Goal: Task Accomplishment & Management: Complete application form

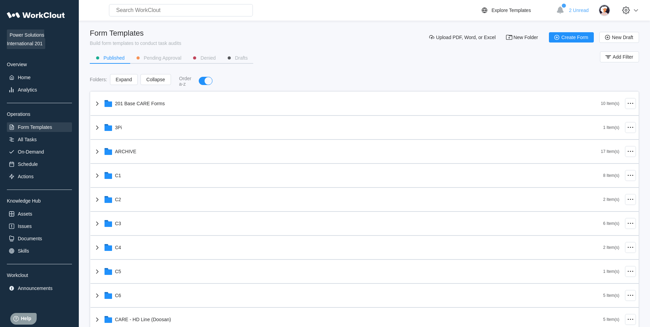
scroll to position [103, 0]
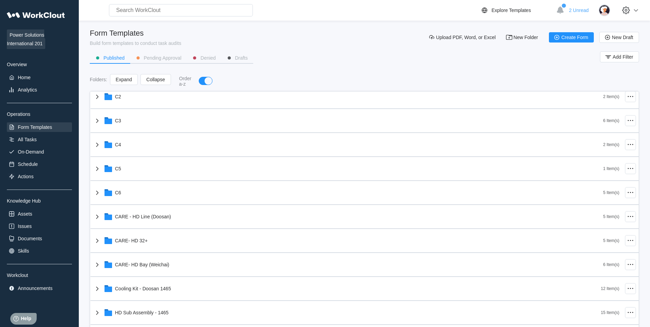
click at [298, 27] on main "Form Templates Build form templates to conduct task audits Upload PDF, Word, or…" at bounding box center [364, 183] width 549 height 325
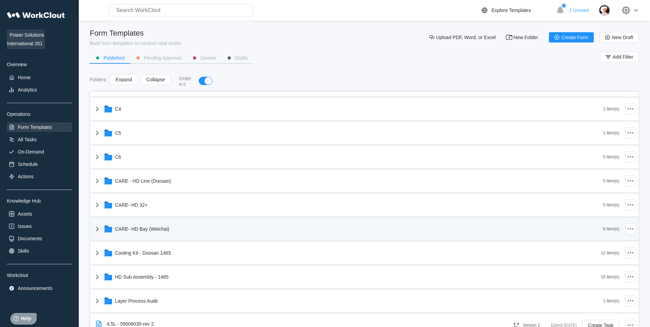
scroll to position [171, 0]
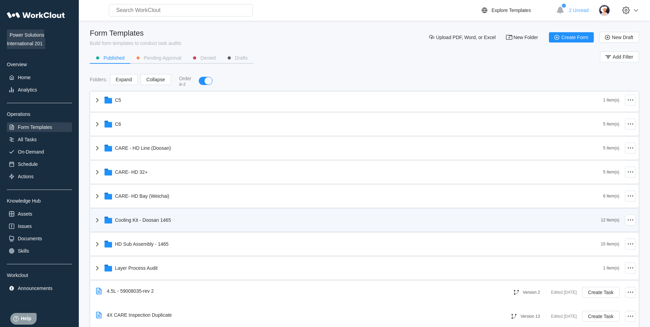
click at [186, 213] on div "Cooling Kit - Doosan 1465" at bounding box center [347, 220] width 508 height 18
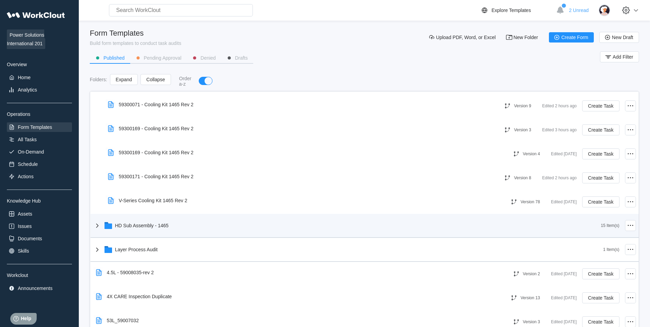
scroll to position [480, 0]
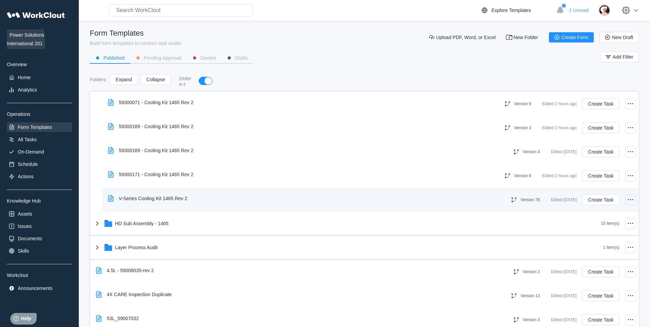
click at [627, 198] on icon at bounding box center [630, 200] width 8 height 8
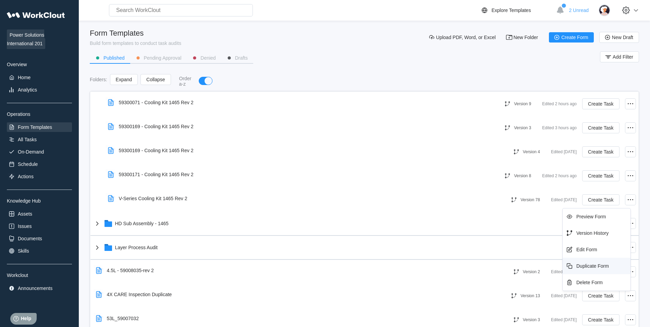
click at [598, 267] on div "Duplicate Form" at bounding box center [592, 265] width 33 height 5
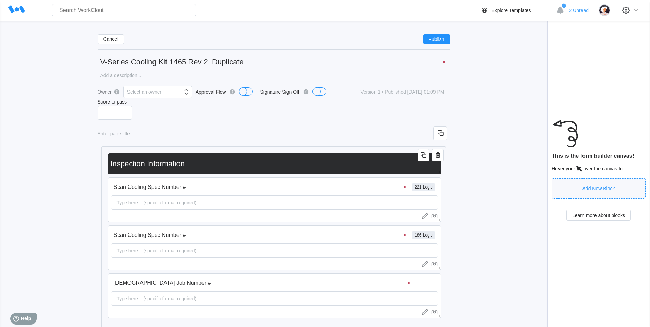
click at [283, 58] on input "V-Series Cooling Kit 1465 Rev 2 Duplicate" at bounding box center [274, 62] width 352 height 14
drag, startPoint x: 129, startPoint y: 62, endPoint x: 84, endPoint y: 61, distance: 45.6
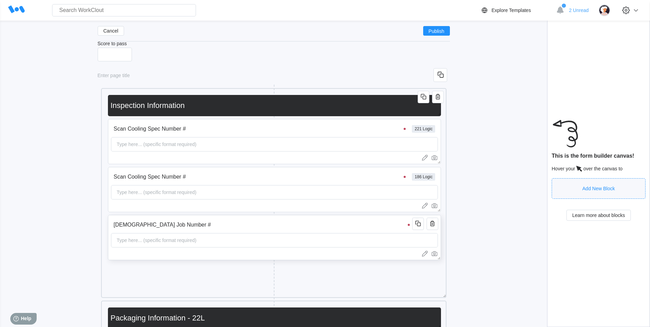
scroll to position [69, 0]
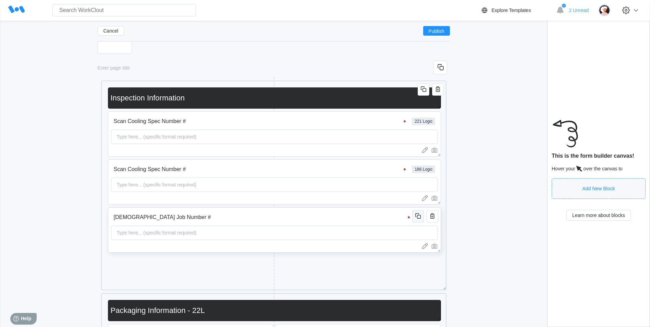
type input "59300072 - Cooling Kit 1465 Rev 2"
click at [416, 215] on icon "button" at bounding box center [418, 216] width 8 height 8
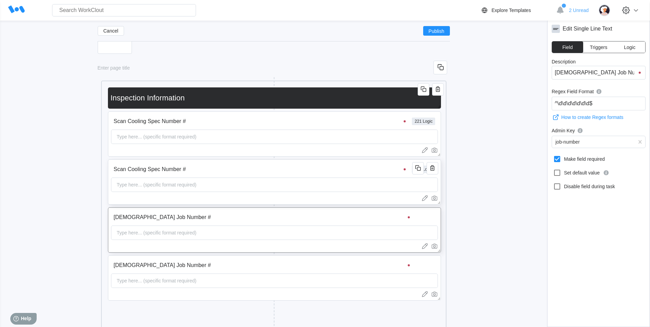
click at [212, 178] on div "Type here... (specific format required)" at bounding box center [274, 184] width 327 height 14
drag, startPoint x: 623, startPoint y: 72, endPoint x: 625, endPoint y: 75, distance: 4.1
click at [623, 74] on input "Scan Cooling Spec Number #" at bounding box center [598, 73] width 94 height 14
drag, startPoint x: 628, startPoint y: 73, endPoint x: 522, endPoint y: 90, distance: 107.3
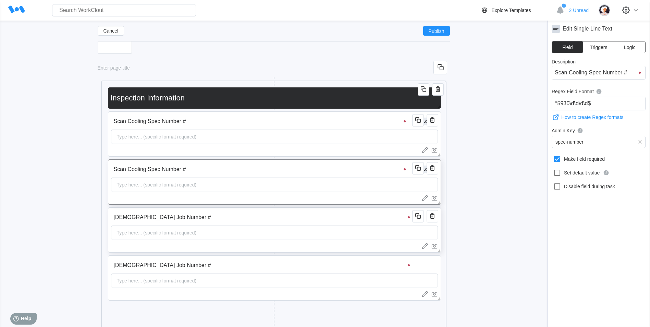
click at [236, 218] on input "Scan Job Number #" at bounding box center [262, 217] width 303 height 14
drag, startPoint x: 622, startPoint y: 70, endPoint x: 553, endPoint y: 71, distance: 69.2
click at [553, 71] on input "Scan Job Number #" at bounding box center [598, 73] width 94 height 14
type input "Scan Cooling Spec Number #"
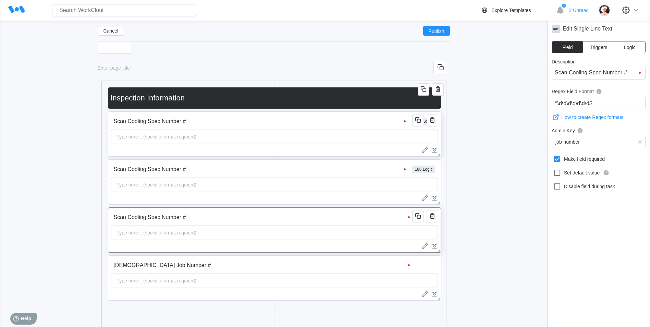
type input "Scan Cooling Spec Number #"
click at [324, 153] on div at bounding box center [274, 150] width 327 height 7
drag, startPoint x: 633, startPoint y: 99, endPoint x: 507, endPoint y: 112, distance: 127.1
click at [238, 209] on div "Scan Cooling Spec Number # Type here... (specific format required)" at bounding box center [274, 229] width 333 height 45
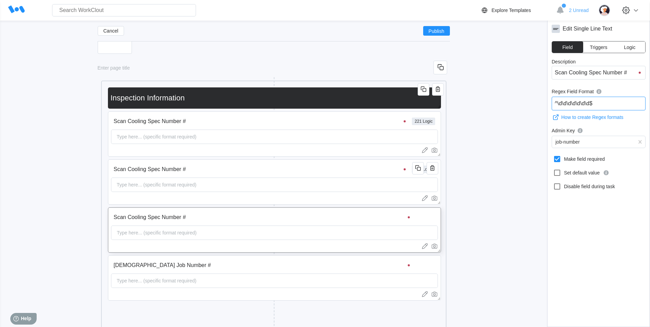
drag, startPoint x: 493, startPoint y: 111, endPoint x: 486, endPoint y: 112, distance: 6.5
paste input "5930"
type input "^5930\d\d\d\d$"
click at [256, 171] on input "Scan Cooling Spec Number #" at bounding box center [261, 169] width 300 height 14
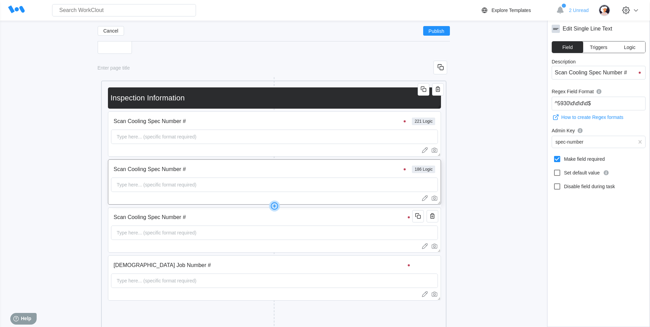
click at [273, 205] on icon at bounding box center [274, 205] width 11 height 11
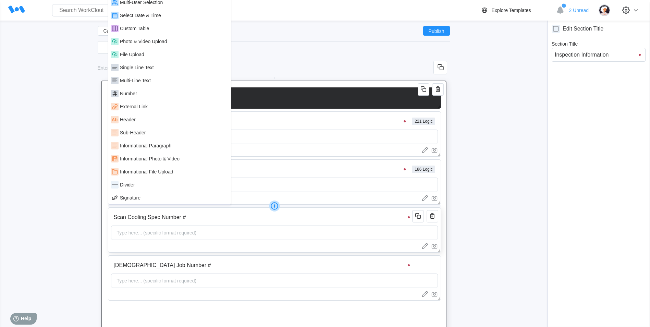
click at [282, 217] on input "Scan Cooling Spec Number #" at bounding box center [262, 217] width 303 height 14
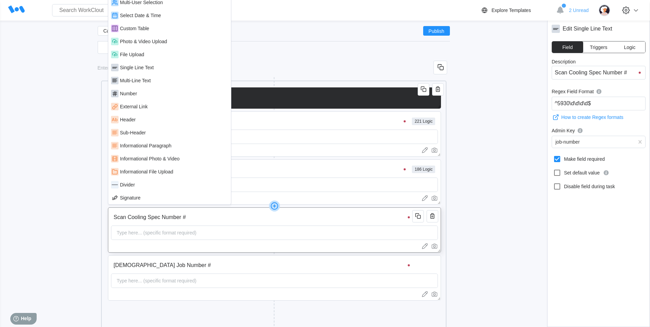
click at [358, 219] on input "Scan Cooling Spec Number #" at bounding box center [262, 217] width 303 height 14
click at [645, 141] on div "job-number" at bounding box center [598, 142] width 94 height 12
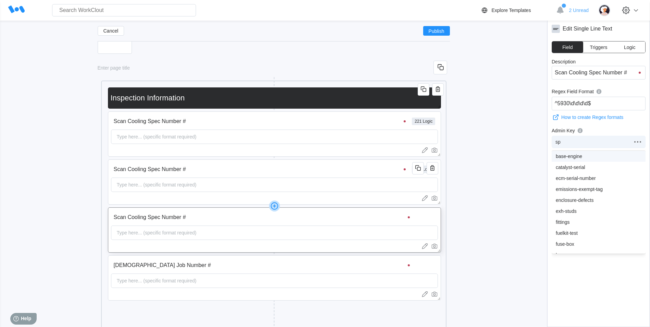
type input "spe"
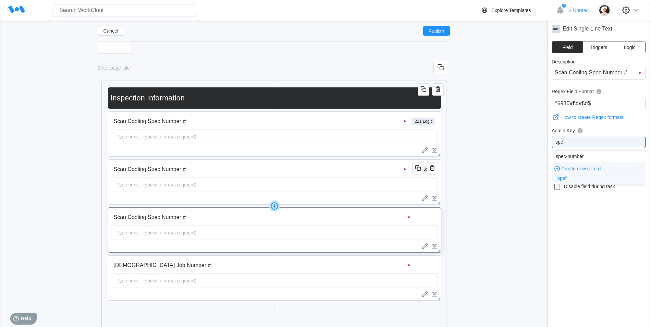
click at [584, 163] on div "Create new record "spe"" at bounding box center [598, 173] width 94 height 22
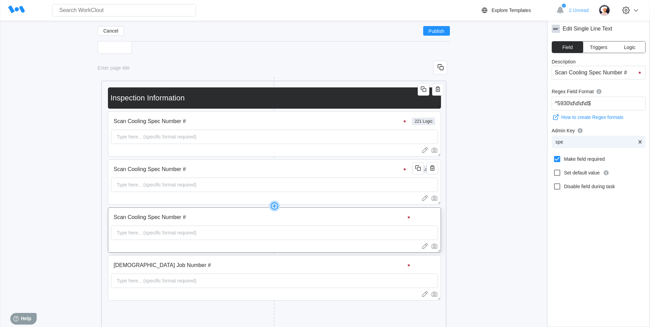
click at [580, 146] on div "spe" at bounding box center [593, 142] width 83 height 10
click at [578, 142] on div "spe" at bounding box center [593, 142] width 83 height 10
click at [636, 147] on div at bounding box center [640, 142] width 10 height 12
click at [558, 146] on div "field-name" at bounding box center [598, 142] width 93 height 10
click at [559, 145] on div "field-name" at bounding box center [598, 142] width 93 height 10
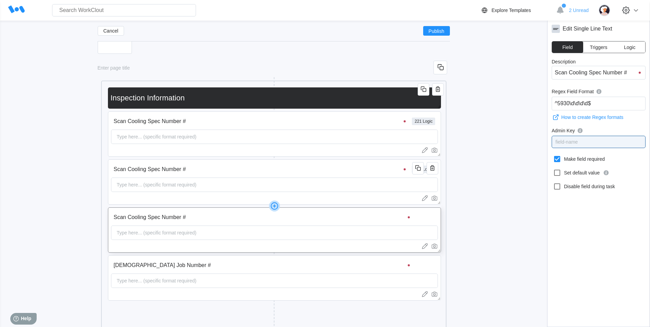
click at [561, 143] on div "field-name" at bounding box center [566, 141] width 22 height 5
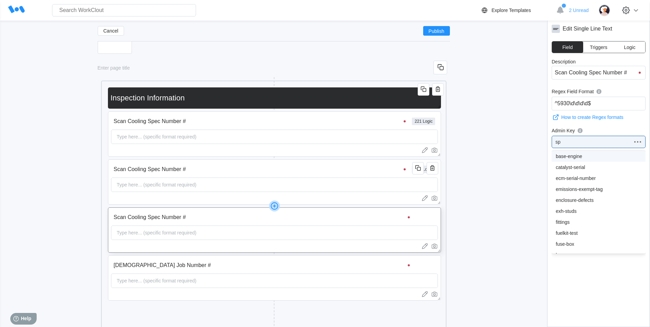
type input "spe"
click at [574, 154] on div "spec-number" at bounding box center [599, 155] width 86 height 5
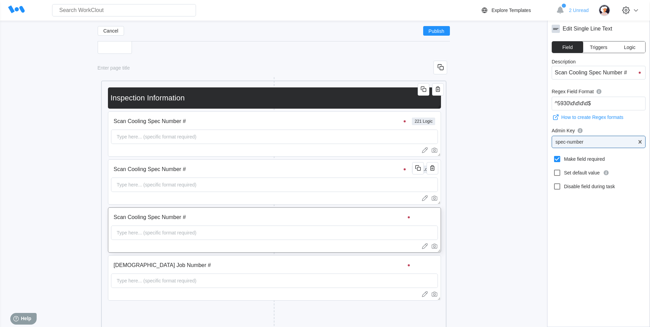
click at [431, 164] on icon "button" at bounding box center [432, 168] width 8 height 8
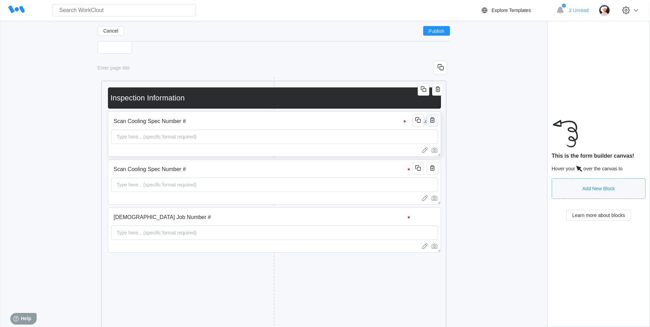
click at [434, 122] on icon "button" at bounding box center [432, 120] width 8 height 8
click at [313, 125] on input "Scan Cooling Spec Number #" at bounding box center [262, 121] width 303 height 14
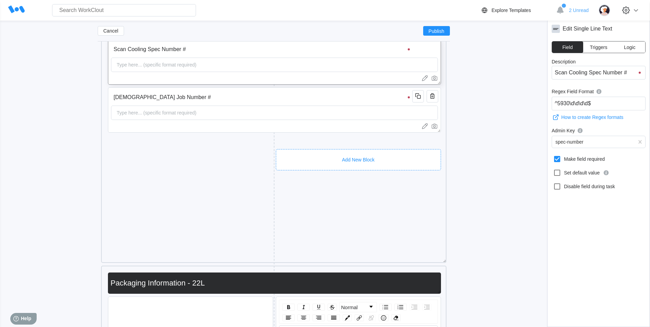
scroll to position [206, 0]
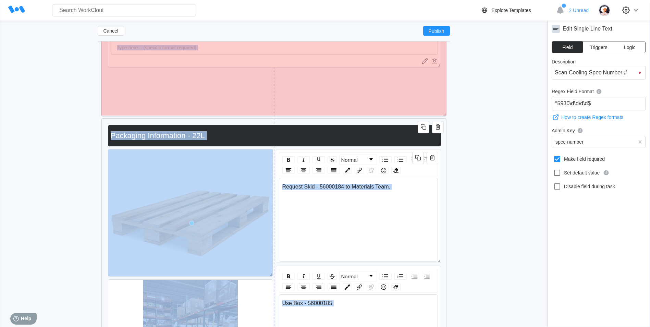
drag, startPoint x: 442, startPoint y: 188, endPoint x: 444, endPoint y: 114, distance: 74.0
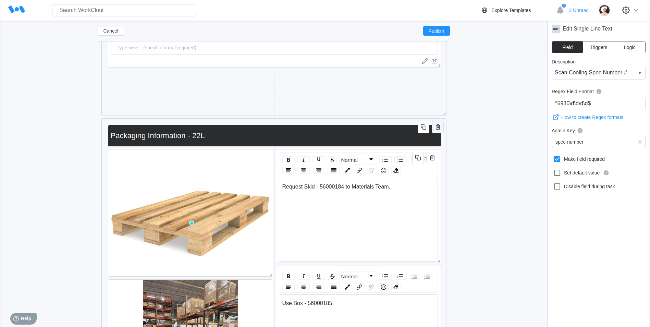
click at [438, 127] on icon "button" at bounding box center [438, 127] width 8 height 8
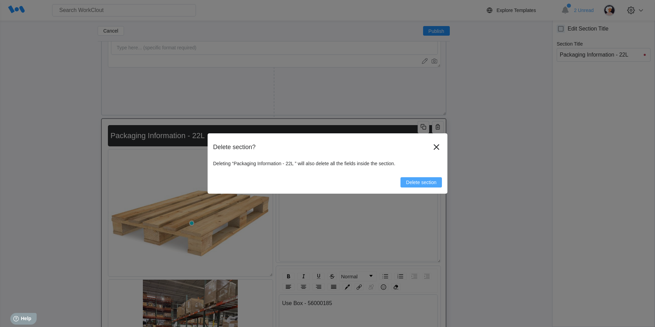
click at [424, 187] on button "Delete section" at bounding box center [420, 182] width 41 height 10
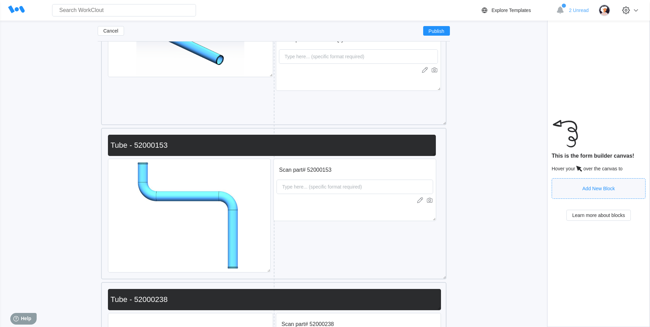
scroll to position [1336, 0]
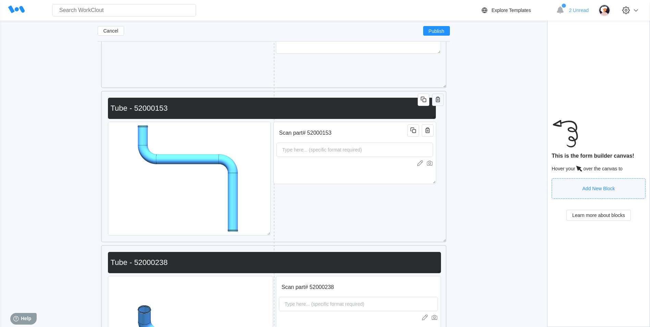
click at [435, 102] on icon "button" at bounding box center [438, 99] width 8 height 8
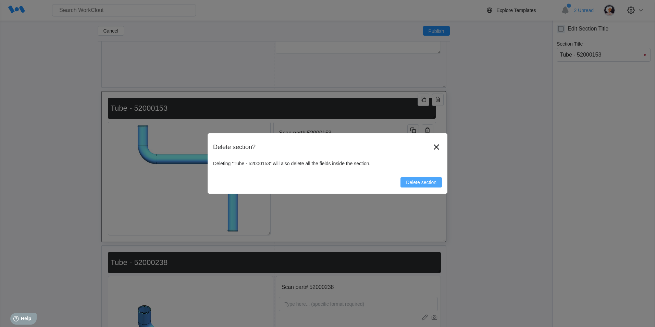
click at [432, 182] on span "Delete section" at bounding box center [421, 182] width 30 height 5
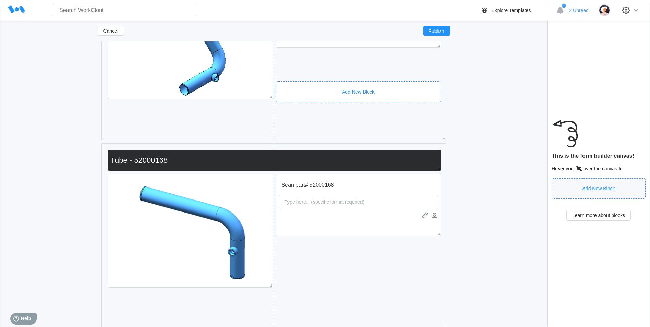
scroll to position [1850, 0]
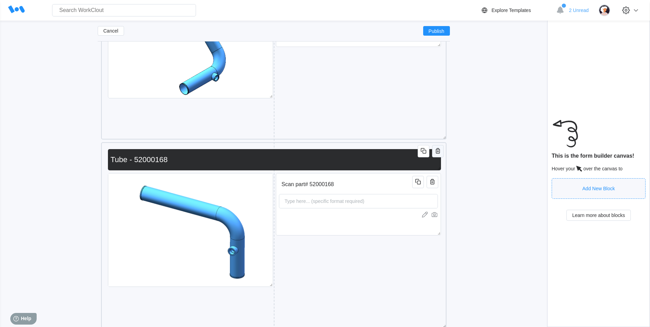
click at [437, 151] on icon "button" at bounding box center [438, 151] width 8 height 8
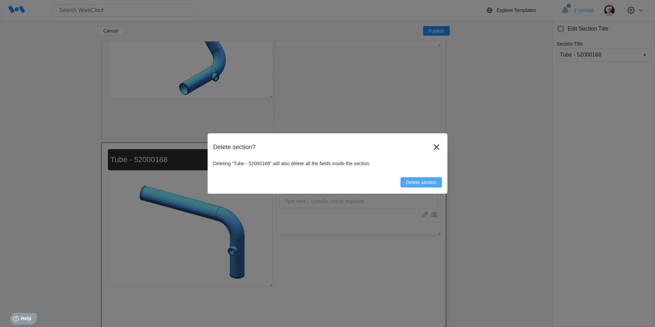
click at [426, 182] on span "Delete section" at bounding box center [421, 182] width 30 height 5
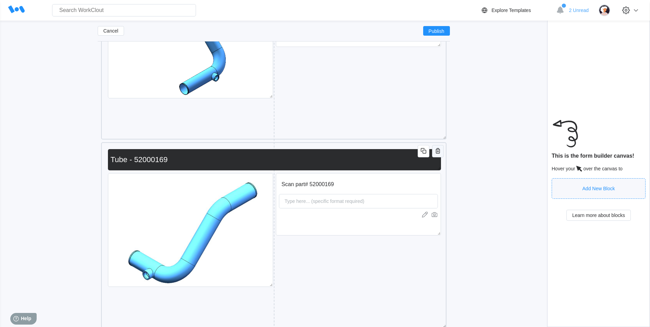
click at [438, 151] on icon "button" at bounding box center [438, 151] width 8 height 8
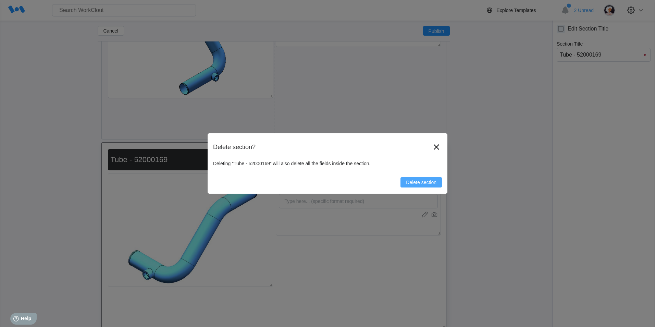
click at [413, 182] on span "Delete section" at bounding box center [421, 182] width 30 height 5
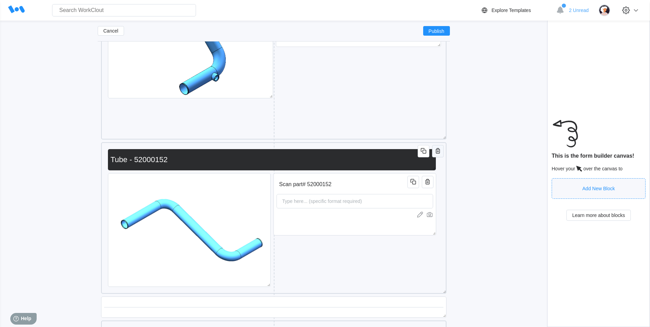
click at [439, 150] on icon "button" at bounding box center [438, 150] width 4 height 5
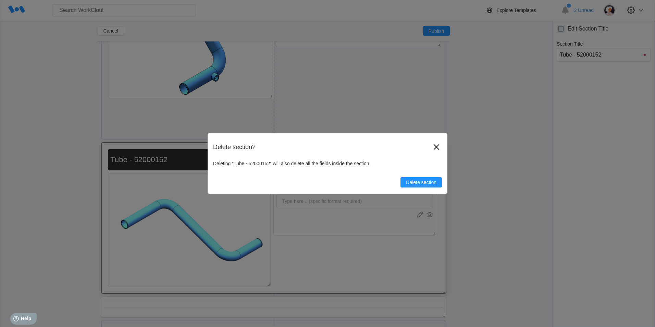
click at [428, 185] on button "Delete section" at bounding box center [420, 182] width 41 height 10
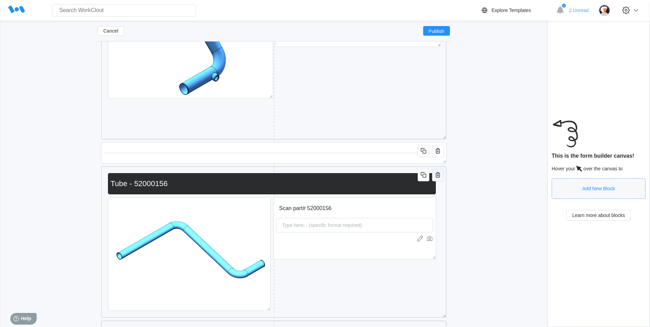
click at [436, 174] on icon "button" at bounding box center [438, 175] width 8 height 8
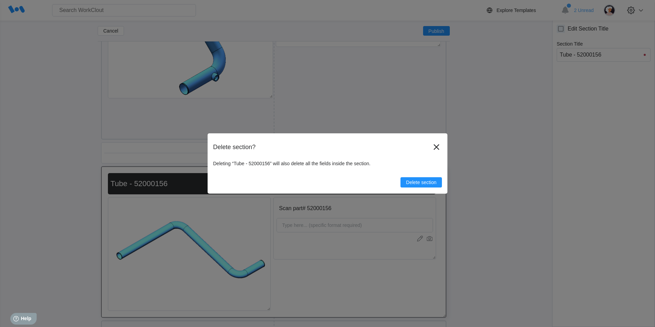
click at [422, 181] on span "Delete section" at bounding box center [421, 182] width 30 height 5
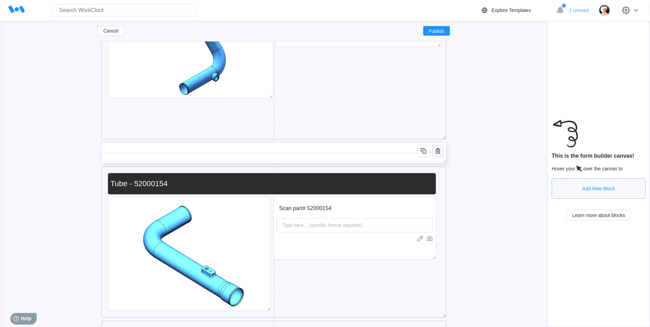
click at [437, 151] on icon "button" at bounding box center [437, 151] width 1 height 2
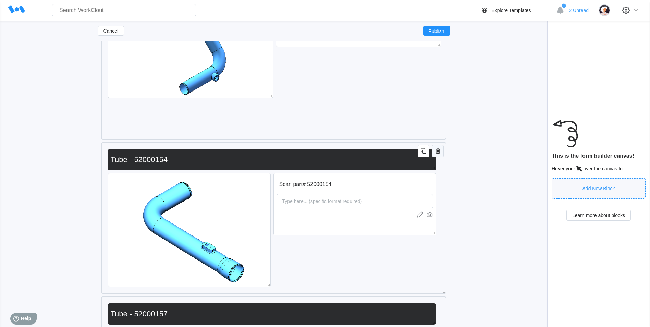
click at [438, 149] on icon "button" at bounding box center [438, 151] width 8 height 8
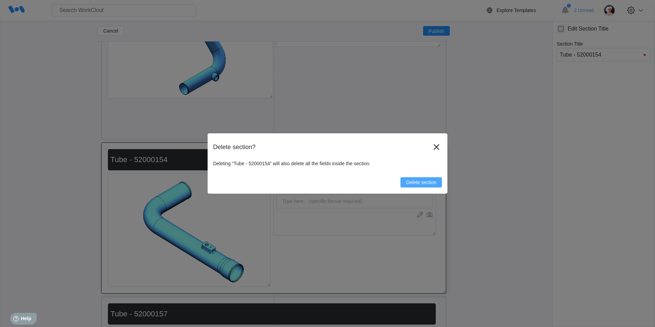
click at [418, 185] on span "Delete section" at bounding box center [421, 182] width 30 height 5
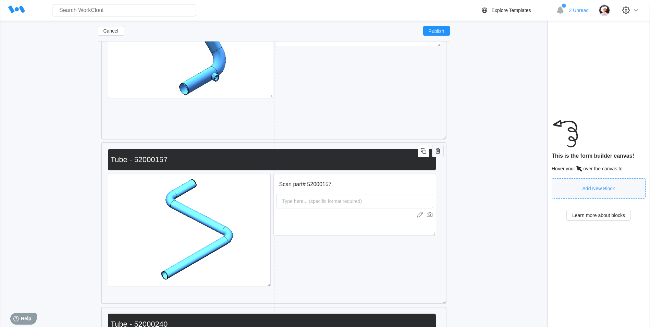
click at [437, 156] on button "button" at bounding box center [438, 151] width 12 height 12
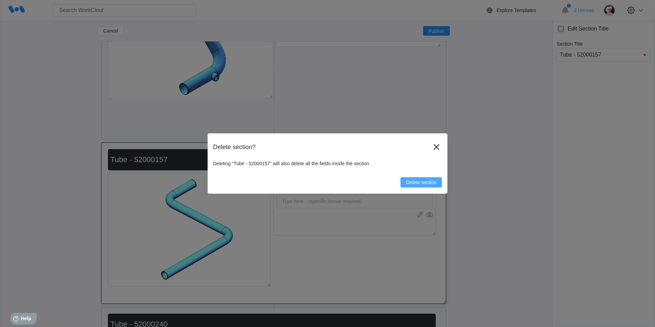
click at [422, 178] on button "Delete section" at bounding box center [420, 182] width 41 height 10
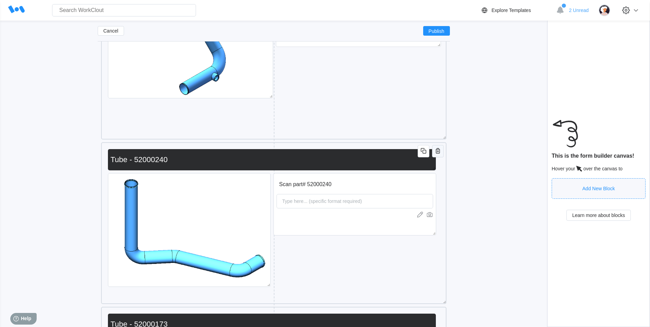
click at [437, 157] on button "button" at bounding box center [438, 151] width 12 height 12
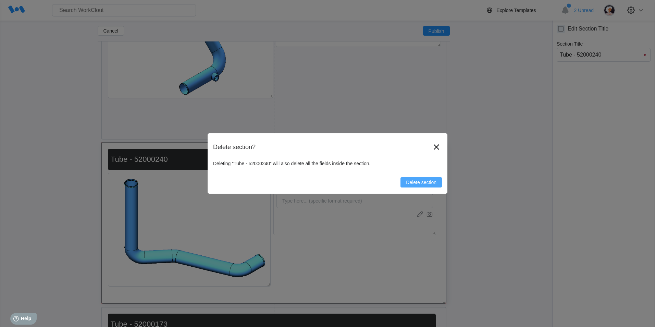
click at [427, 182] on span "Delete section" at bounding box center [421, 182] width 30 height 5
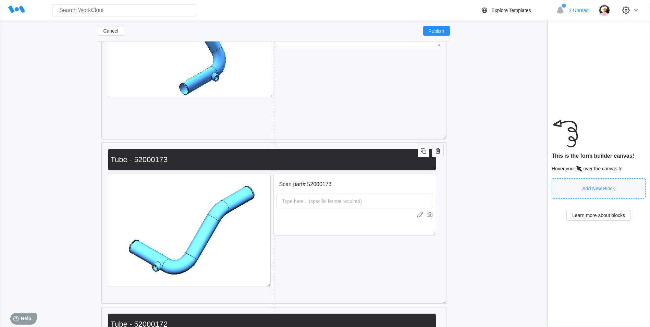
click at [437, 151] on icon "button" at bounding box center [438, 151] width 8 height 8
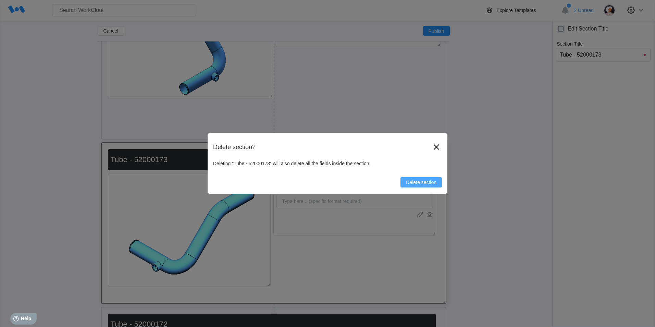
click at [430, 182] on span "Delete section" at bounding box center [421, 182] width 30 height 5
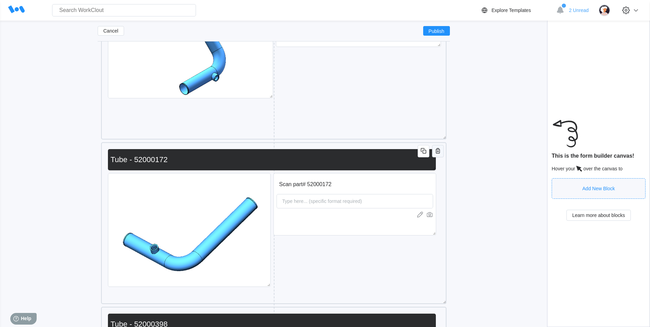
click at [434, 153] on icon "button" at bounding box center [438, 151] width 8 height 8
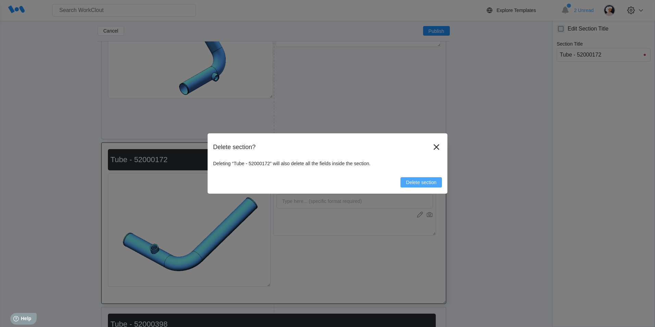
click at [434, 179] on button "Delete section" at bounding box center [420, 182] width 41 height 10
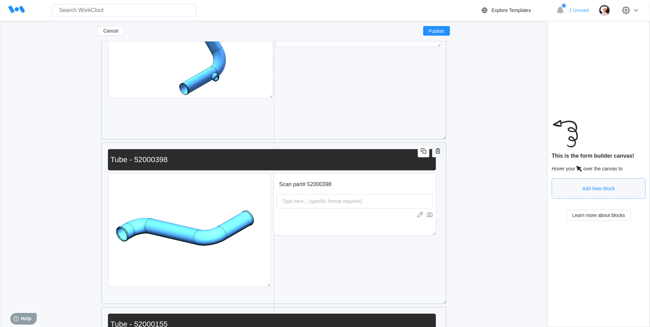
click at [436, 156] on button "button" at bounding box center [438, 151] width 12 height 12
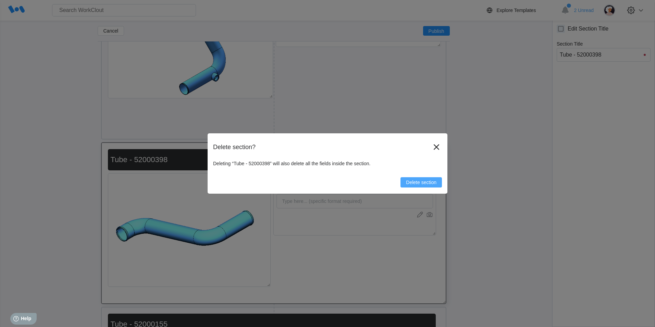
click at [437, 185] on button "Delete section" at bounding box center [420, 182] width 41 height 10
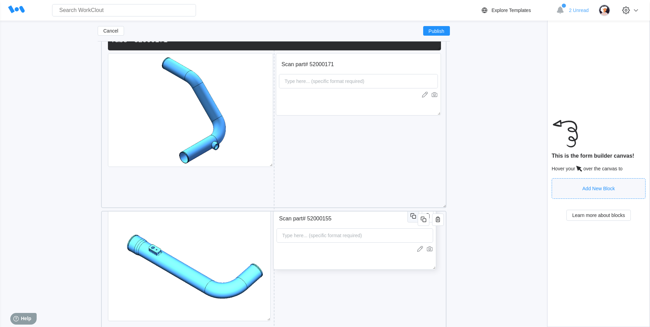
scroll to position [1815, 0]
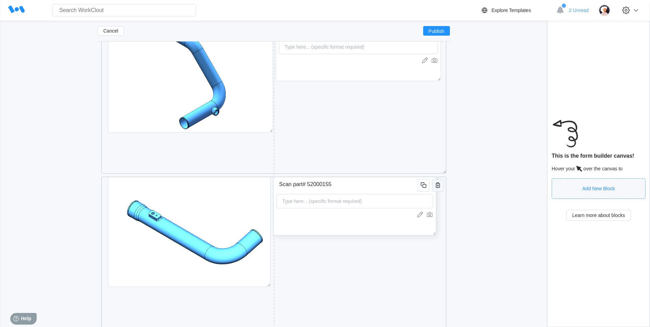
click at [437, 184] on icon "button" at bounding box center [438, 184] width 4 height 5
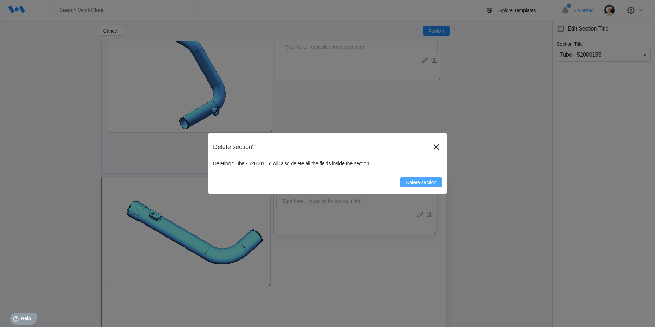
click at [430, 182] on span "Delete section" at bounding box center [421, 182] width 30 height 5
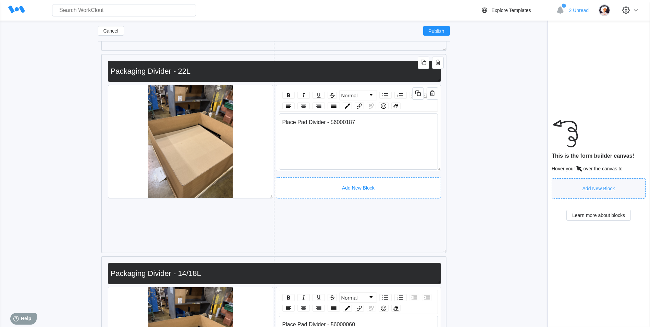
scroll to position [2158, 0]
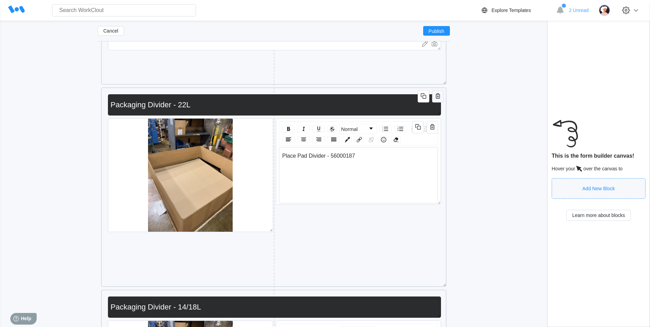
click at [436, 95] on icon "button" at bounding box center [438, 96] width 8 height 8
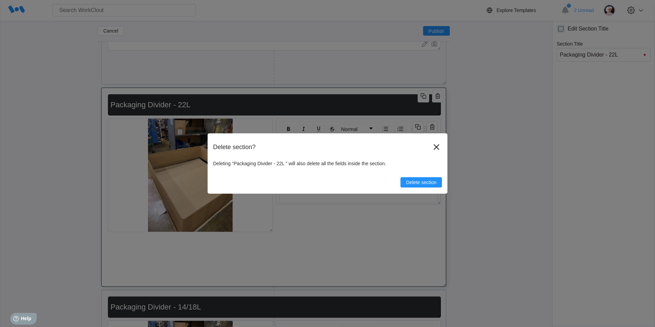
click at [430, 181] on span "Delete section" at bounding box center [421, 182] width 30 height 5
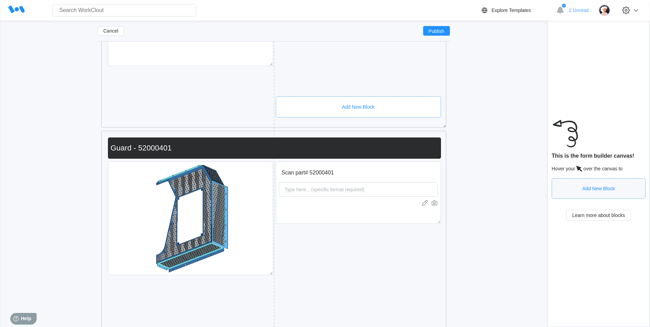
scroll to position [4590, 0]
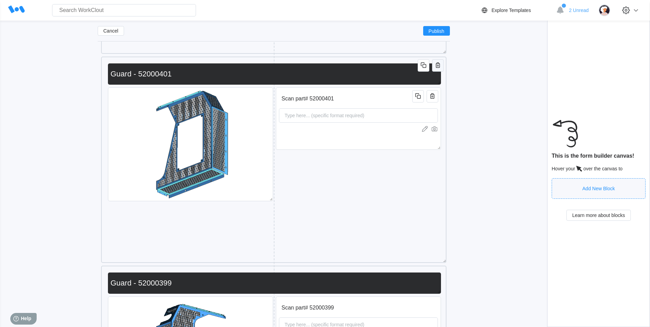
click at [439, 68] on icon "button" at bounding box center [438, 65] width 8 height 8
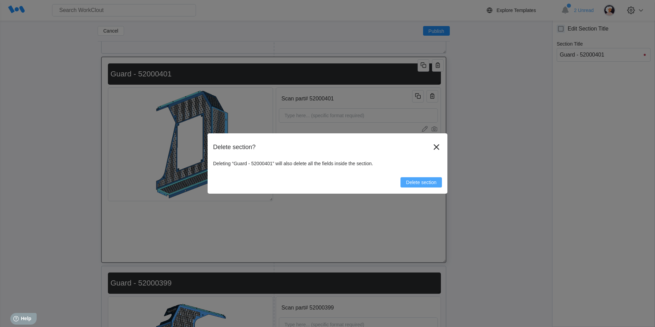
click at [423, 181] on span "Delete section" at bounding box center [421, 182] width 30 height 5
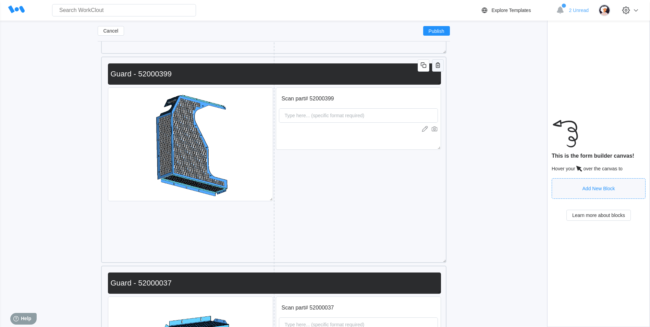
click at [438, 67] on icon "button" at bounding box center [438, 65] width 8 height 8
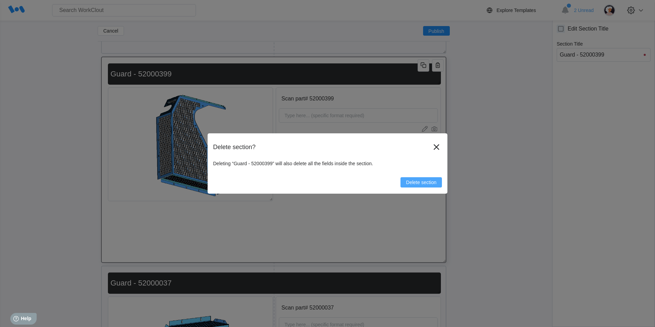
click at [431, 181] on span "Delete section" at bounding box center [421, 182] width 30 height 5
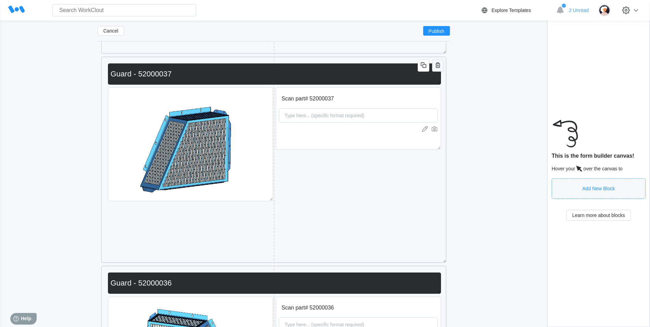
click at [438, 63] on icon "button" at bounding box center [438, 64] width 4 height 5
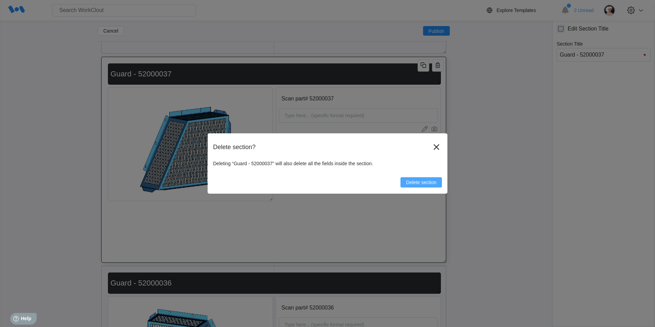
click at [422, 182] on span "Delete section" at bounding box center [421, 182] width 30 height 5
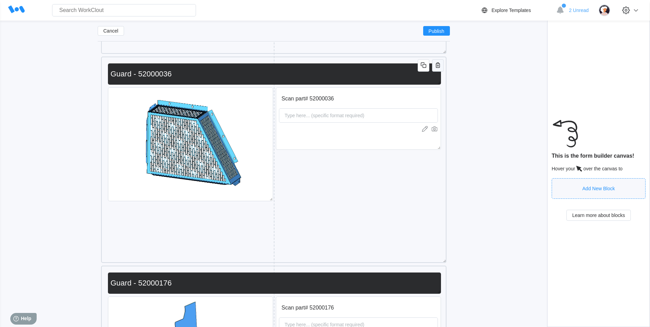
click at [437, 67] on icon "button" at bounding box center [438, 65] width 8 height 8
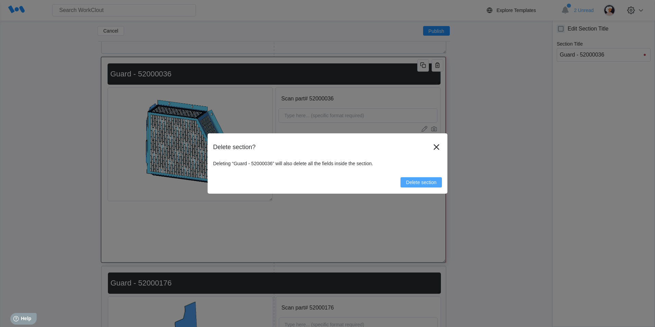
click at [432, 181] on span "Delete section" at bounding box center [421, 182] width 30 height 5
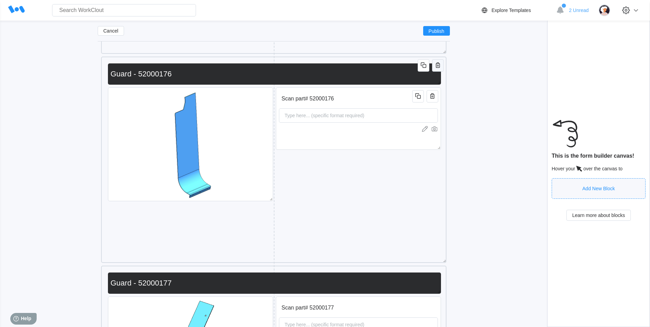
click at [436, 68] on icon "button" at bounding box center [438, 65] width 8 height 8
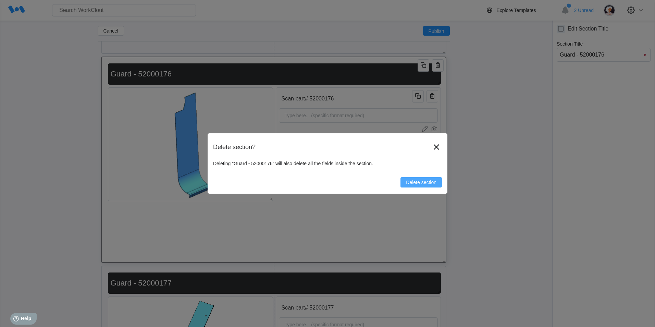
click at [430, 180] on span "Delete section" at bounding box center [421, 182] width 30 height 5
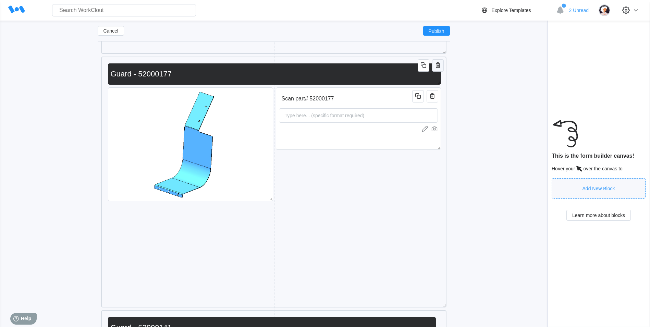
click at [438, 67] on icon "button" at bounding box center [438, 65] width 8 height 8
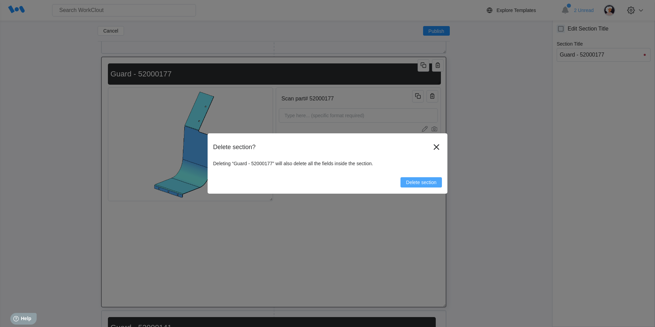
click at [426, 186] on button "Delete section" at bounding box center [420, 182] width 41 height 10
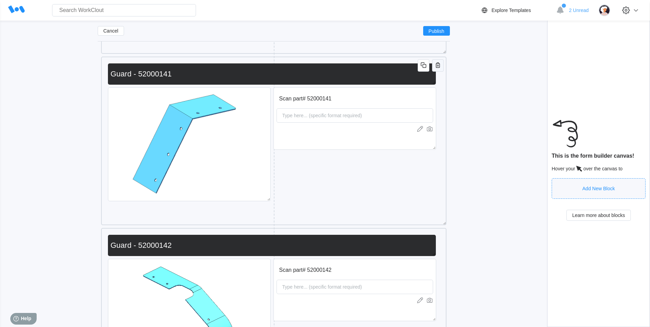
click at [438, 62] on icon "button" at bounding box center [438, 65] width 8 height 8
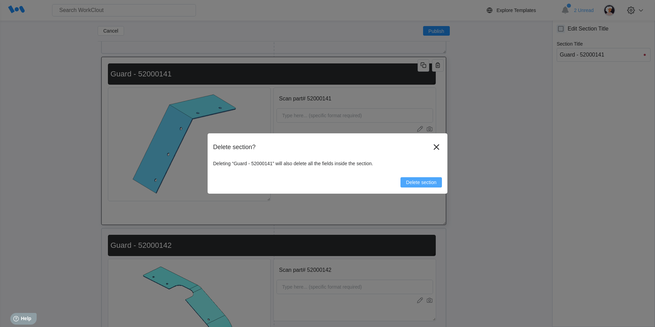
click at [428, 180] on span "Delete section" at bounding box center [421, 182] width 30 height 5
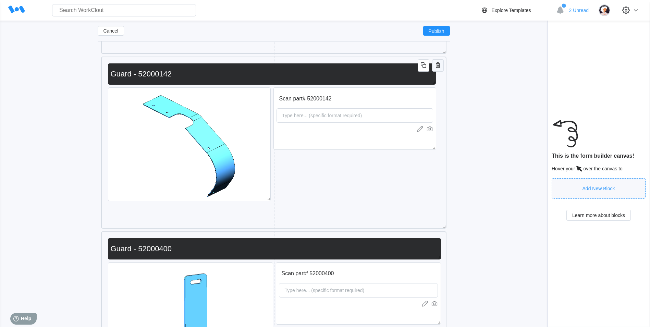
click at [439, 62] on icon "button" at bounding box center [438, 65] width 8 height 8
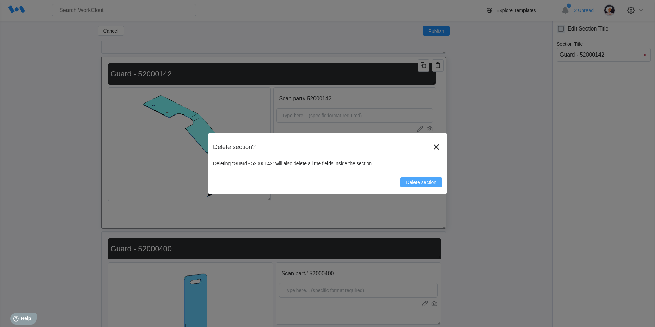
click at [422, 181] on span "Delete section" at bounding box center [421, 182] width 30 height 5
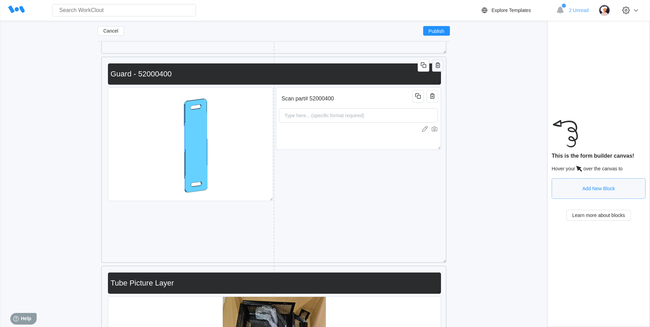
click at [440, 65] on icon "button" at bounding box center [438, 65] width 8 height 8
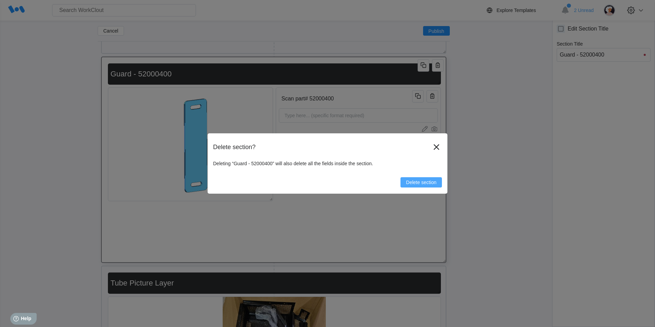
click at [433, 182] on span "Delete section" at bounding box center [421, 182] width 30 height 5
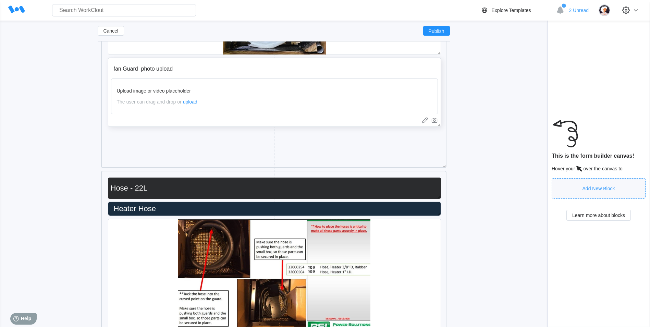
scroll to position [4829, 0]
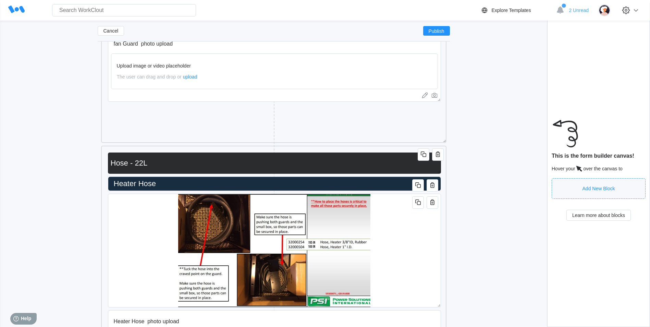
click at [438, 152] on icon "button" at bounding box center [438, 153] width 4 height 5
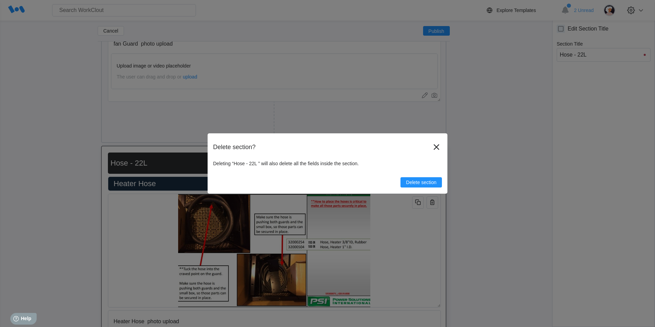
click at [424, 183] on span "Delete section" at bounding box center [421, 182] width 30 height 5
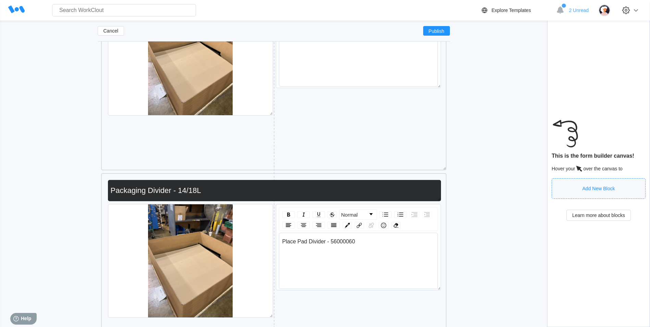
scroll to position [5343, 0]
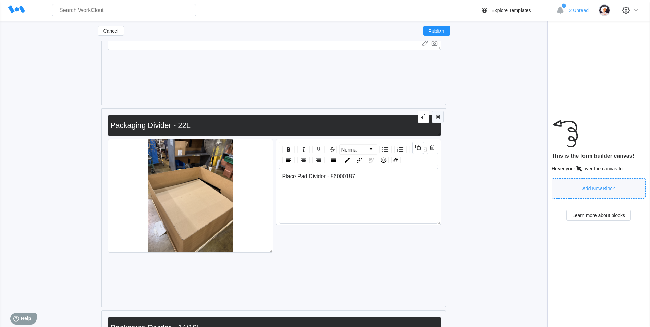
click at [440, 115] on icon "button" at bounding box center [438, 116] width 8 height 8
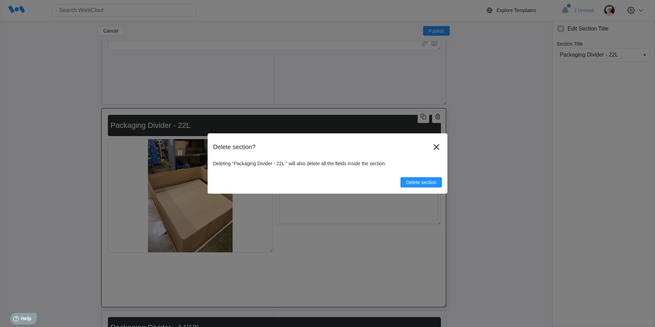
click at [418, 184] on span "Delete section" at bounding box center [421, 182] width 30 height 5
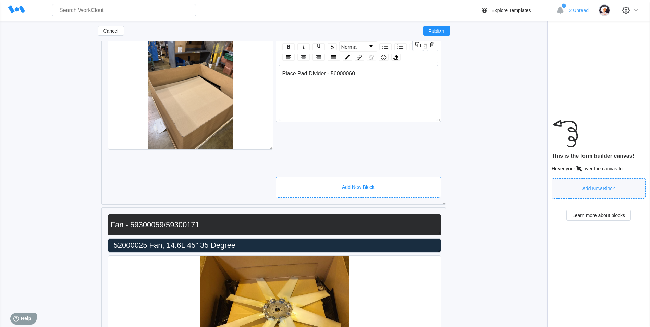
scroll to position [5583, 0]
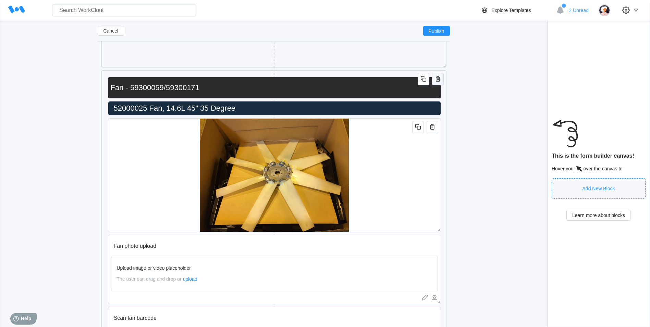
click at [434, 79] on icon "button" at bounding box center [438, 79] width 8 height 8
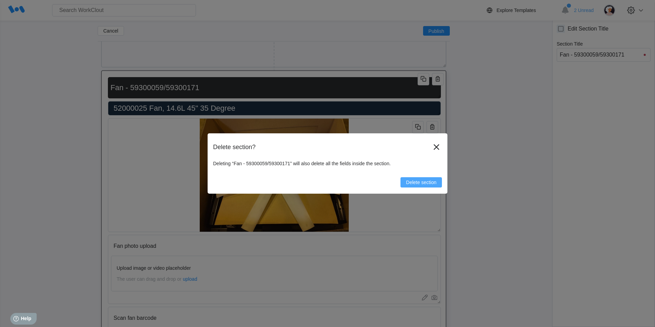
click at [434, 183] on span "Delete section" at bounding box center [421, 182] width 30 height 5
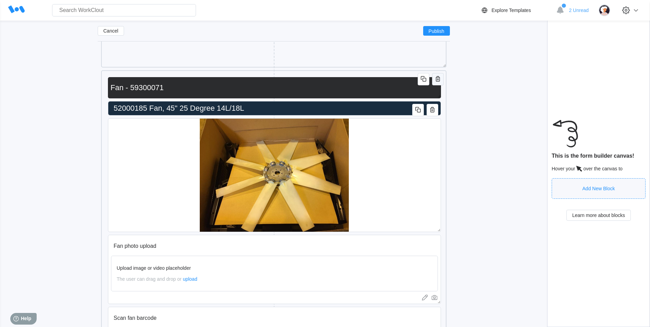
click at [436, 76] on icon "button" at bounding box center [438, 79] width 8 height 8
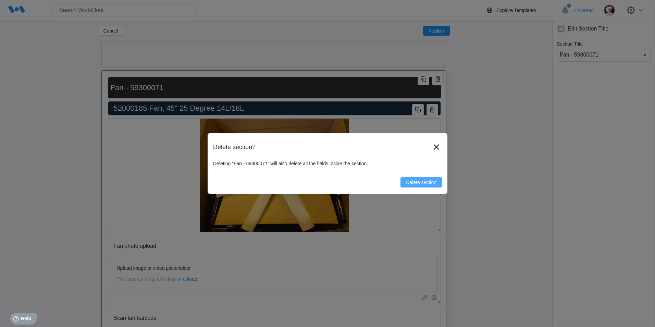
click at [405, 186] on button "Delete section" at bounding box center [420, 182] width 41 height 10
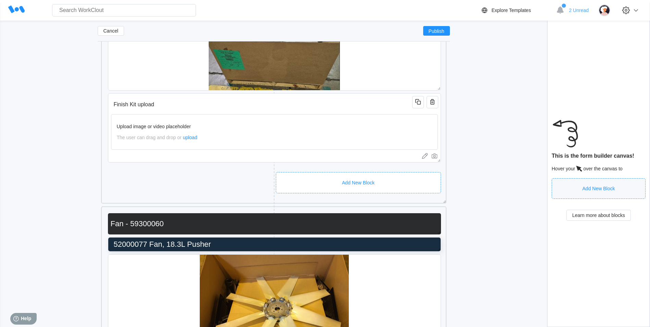
scroll to position [6062, 0]
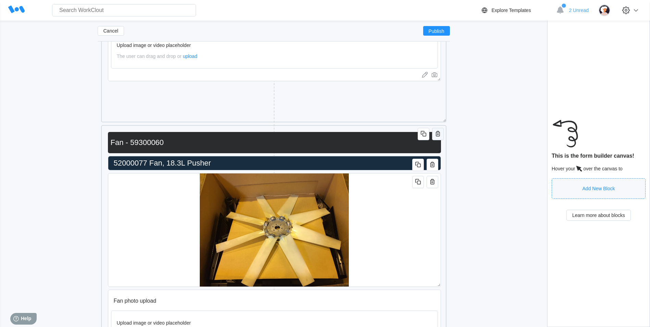
click at [436, 132] on icon "button" at bounding box center [438, 133] width 8 height 8
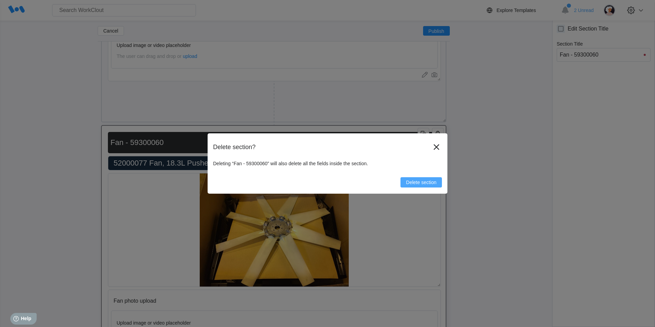
click at [432, 180] on span "Delete section" at bounding box center [421, 182] width 30 height 5
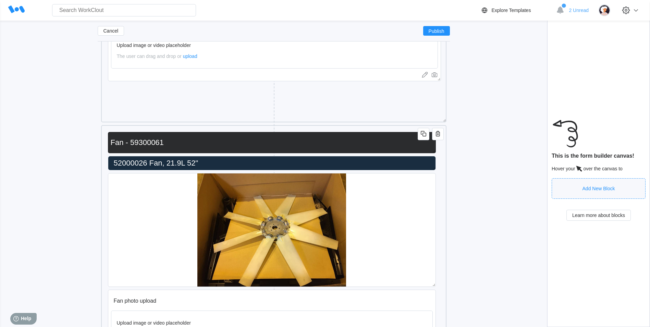
click at [438, 132] on icon "button" at bounding box center [438, 133] width 4 height 5
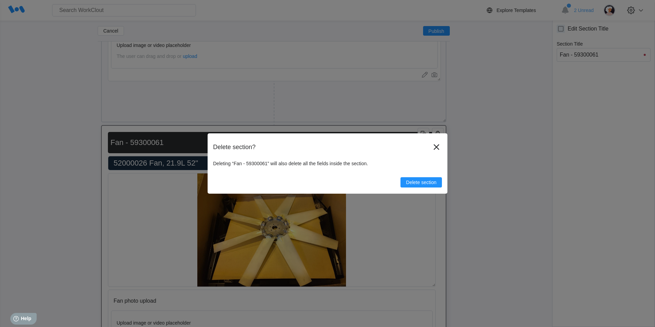
click at [422, 182] on span "Delete section" at bounding box center [421, 182] width 30 height 5
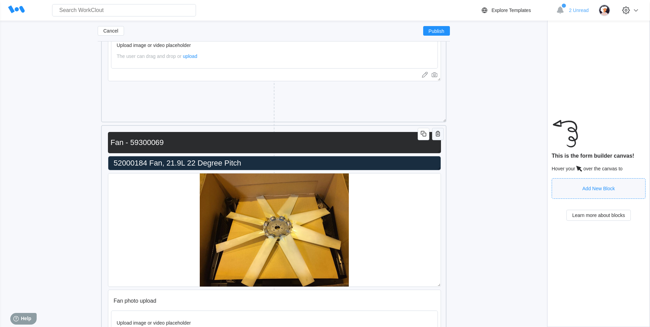
click at [440, 130] on icon "button" at bounding box center [438, 133] width 8 height 8
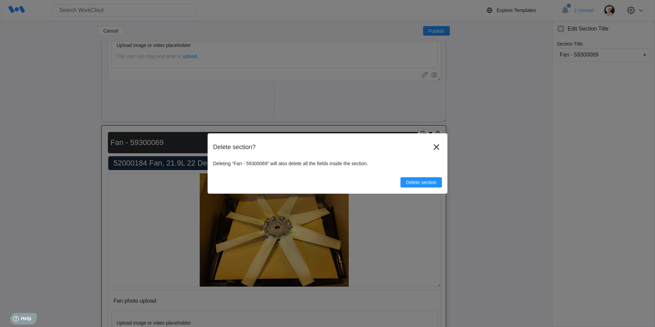
drag, startPoint x: 419, startPoint y: 182, endPoint x: 418, endPoint y: 172, distance: 10.0
click at [419, 182] on span "Delete section" at bounding box center [421, 182] width 30 height 5
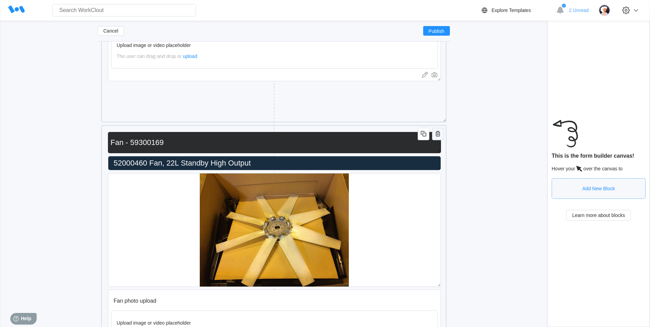
click at [436, 130] on icon "button" at bounding box center [438, 133] width 8 height 8
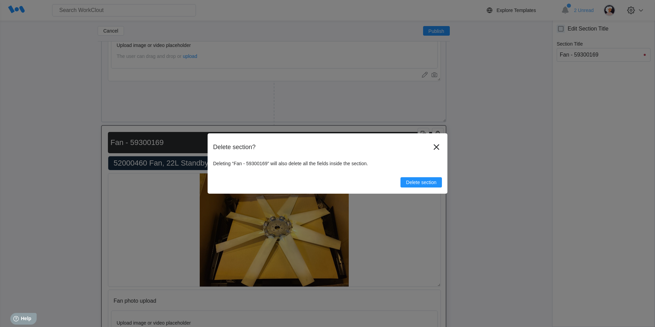
click at [427, 179] on button "Delete section" at bounding box center [420, 182] width 41 height 10
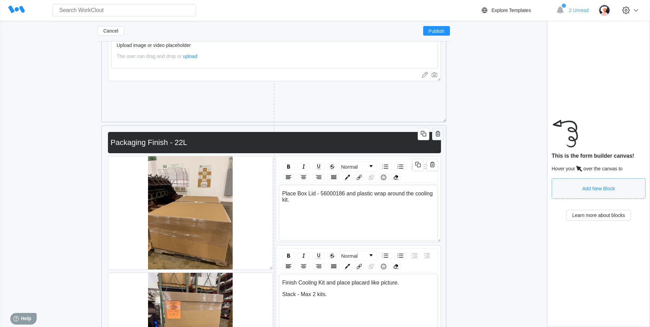
click at [435, 133] on icon "button" at bounding box center [438, 133] width 8 height 8
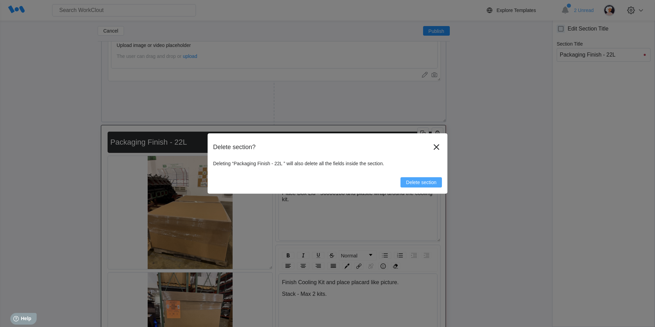
click at [426, 186] on button "Delete section" at bounding box center [420, 182] width 41 height 10
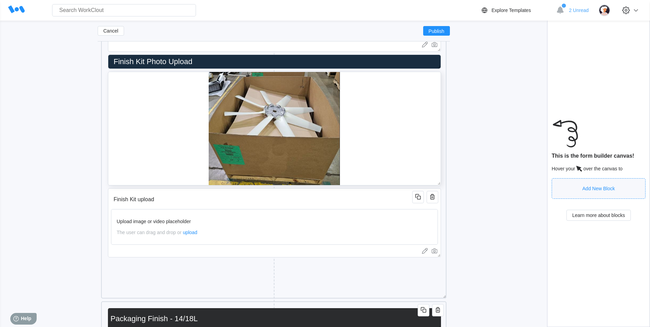
scroll to position [5874, 0]
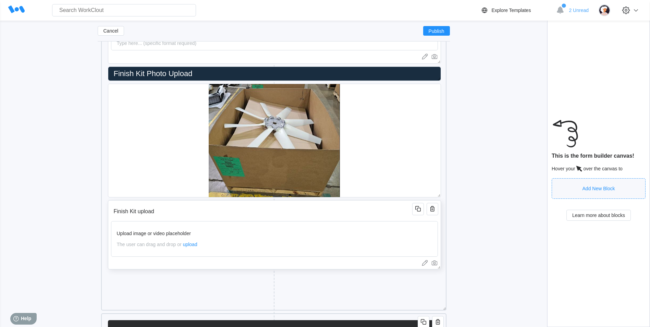
click at [360, 215] on input "Finish Kit upload" at bounding box center [262, 211] width 303 height 14
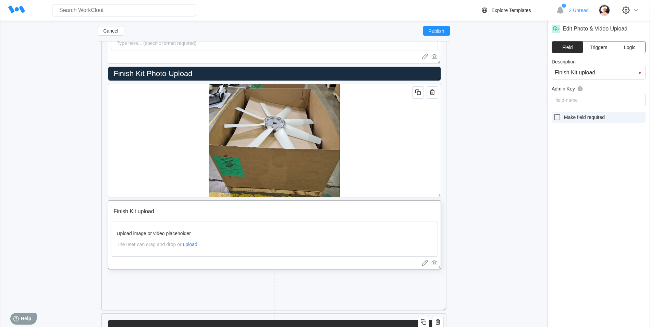
click at [555, 118] on icon at bounding box center [557, 117] width 8 height 8
click at [553, 113] on input "Make field required" at bounding box center [553, 113] width 0 height 0
checkbox input "true"
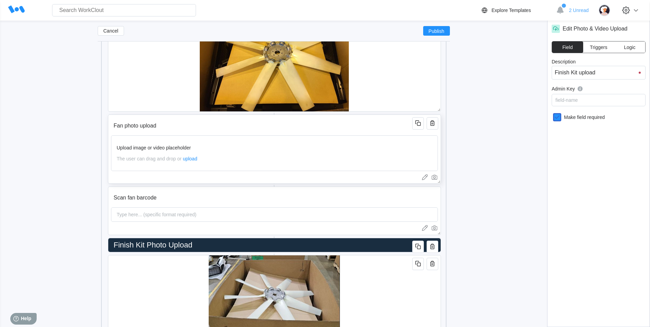
scroll to position [5669, 0]
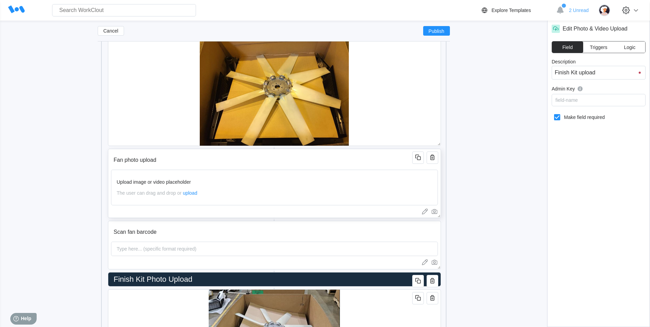
click at [338, 170] on div "Upload image or video placeholder The user can drag and drop or upload" at bounding box center [274, 188] width 327 height 36
click at [554, 117] on icon at bounding box center [557, 117] width 6 height 6
click at [553, 113] on input "Make field required" at bounding box center [553, 113] width 0 height 0
checkbox input "true"
click at [294, 230] on input "Scan fan barcode" at bounding box center [262, 232] width 303 height 14
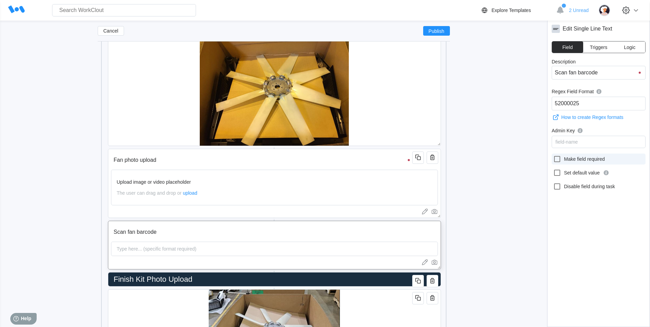
click at [554, 160] on icon at bounding box center [557, 159] width 6 height 6
click at [553, 155] on input "Make field required" at bounding box center [553, 155] width 0 height 0
checkbox input "true"
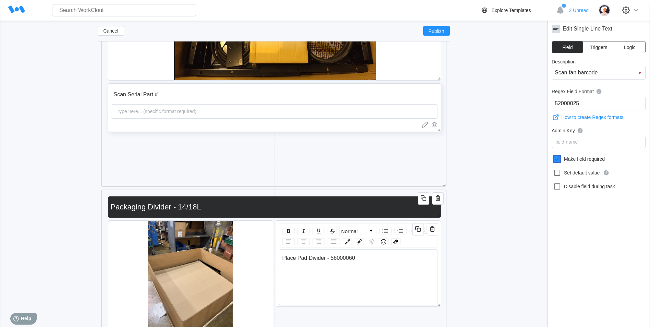
scroll to position [5224, 0]
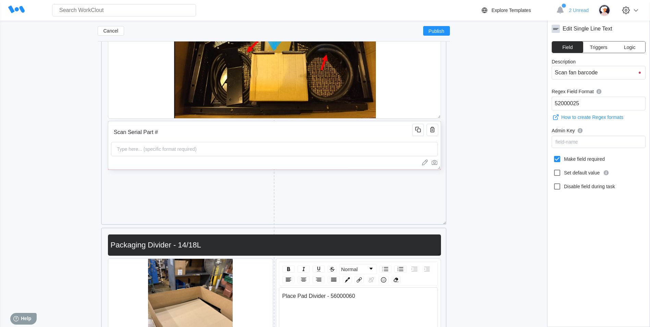
click at [391, 134] on input "Scan Serial Part #" at bounding box center [262, 132] width 303 height 14
click at [556, 158] on icon at bounding box center [557, 159] width 8 height 8
click at [553, 155] on input "Make field required" at bounding box center [553, 155] width 0 height 0
checkbox input "true"
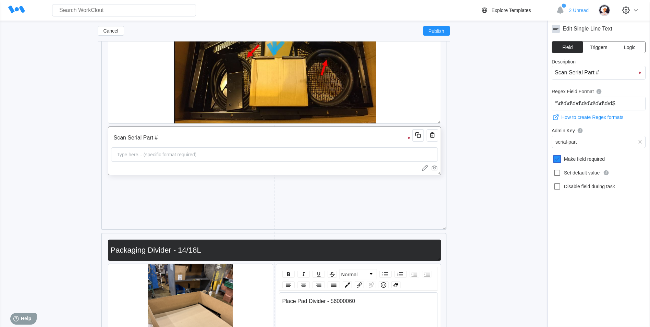
scroll to position [5052, 0]
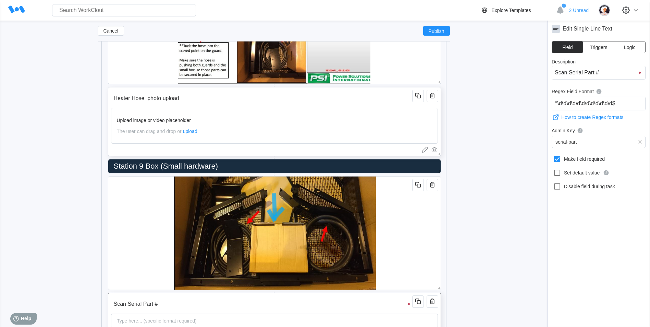
click at [370, 98] on input "Heater Hose photo upload" at bounding box center [262, 98] width 303 height 14
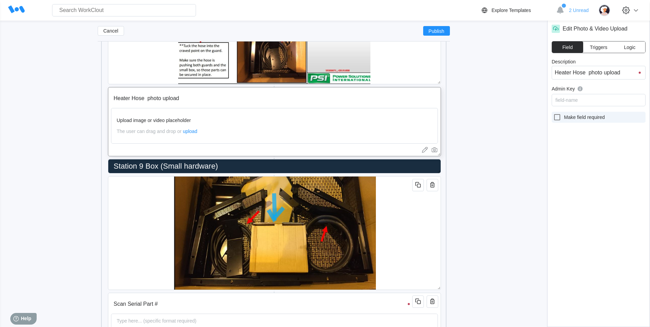
click at [553, 121] on label "Make field required" at bounding box center [598, 117] width 94 height 11
click at [553, 113] on input "Make field required" at bounding box center [553, 113] width 0 height 0
click at [556, 117] on icon at bounding box center [557, 117] width 6 height 6
click at [553, 113] on input "Make field required" at bounding box center [553, 113] width 0 height 0
click at [556, 117] on icon at bounding box center [557, 117] width 8 height 8
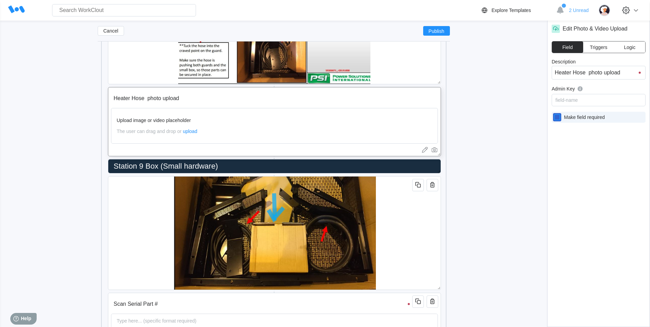
click at [553, 113] on input "Make field required" at bounding box center [553, 113] width 0 height 0
checkbox input "true"
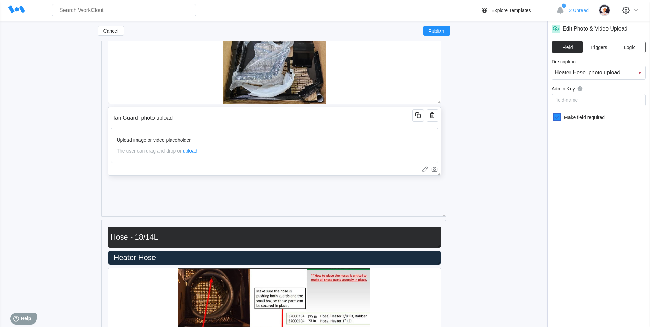
scroll to position [4744, 0]
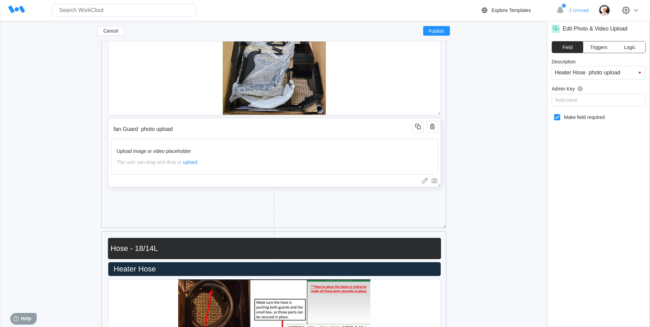
click at [325, 129] on input "fan Guard photo upload" at bounding box center [262, 129] width 303 height 14
click at [559, 116] on icon at bounding box center [557, 117] width 8 height 8
click at [553, 113] on input "Make field required" at bounding box center [553, 113] width 0 height 0
checkbox input "true"
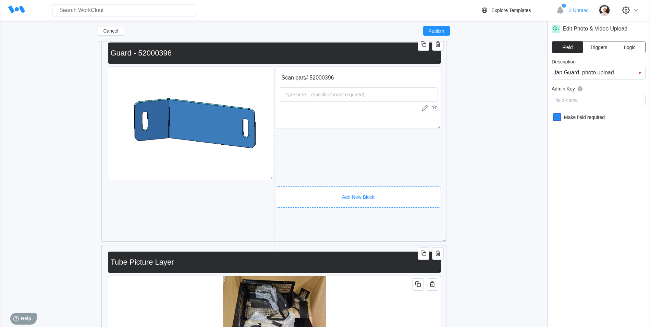
scroll to position [4436, 0]
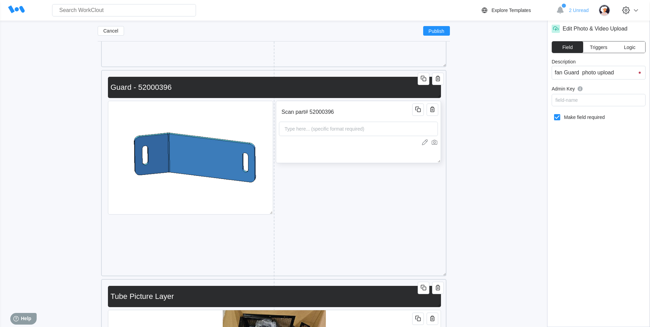
click at [377, 119] on div "Scan part# 52000396 Type here... (specific format required)" at bounding box center [358, 132] width 165 height 62
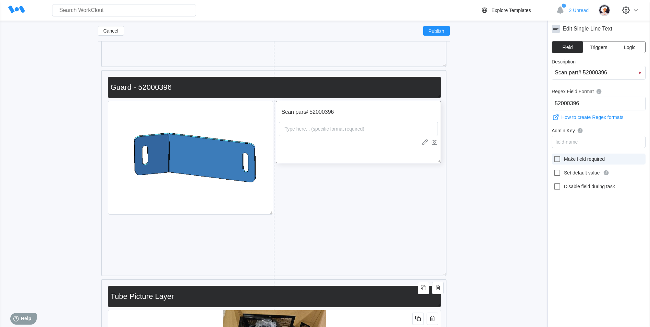
click at [559, 158] on icon at bounding box center [557, 159] width 8 height 8
click at [553, 155] on input "Make field required" at bounding box center [553, 155] width 0 height 0
checkbox input "true"
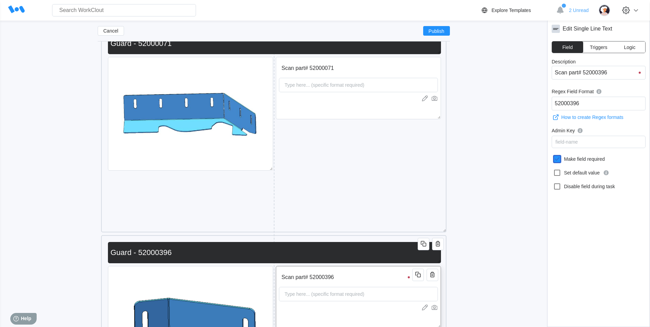
scroll to position [4265, 0]
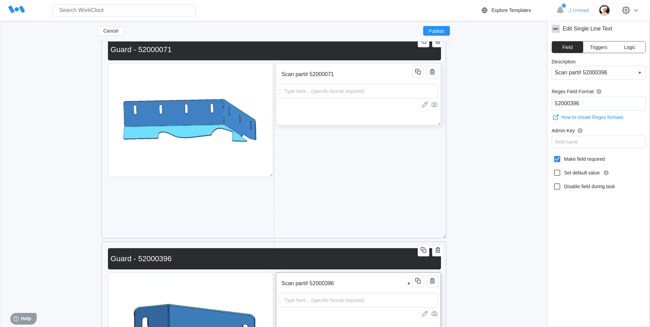
click at [358, 116] on div "Scan part# 52000071 Type here... (specific format required)" at bounding box center [358, 94] width 165 height 62
click at [558, 162] on icon at bounding box center [557, 159] width 6 height 6
click at [553, 155] on input "Make field required" at bounding box center [553, 155] width 0 height 0
checkbox input "true"
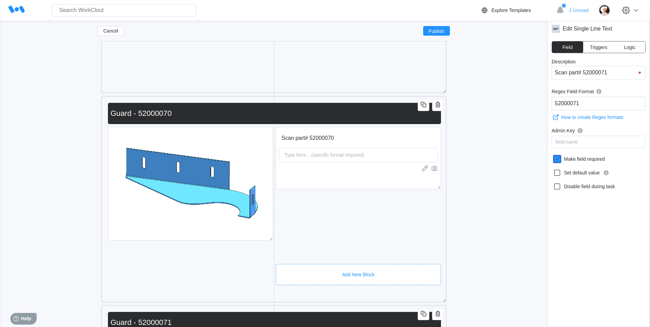
scroll to position [3991, 0]
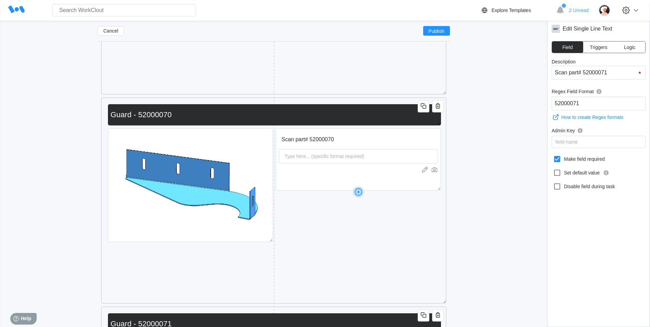
click at [384, 192] on div at bounding box center [358, 191] width 165 height 3
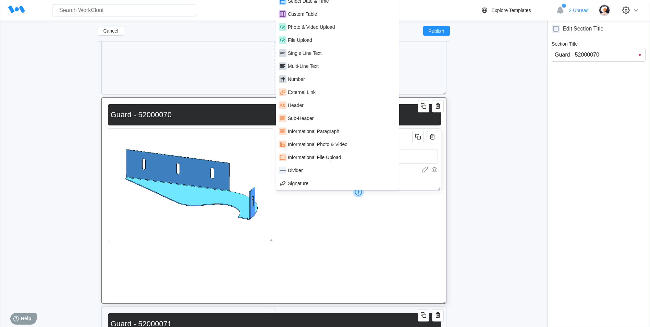
click at [426, 186] on div "Scan part# 52000070 Type here... (specific format required)" at bounding box center [358, 159] width 165 height 62
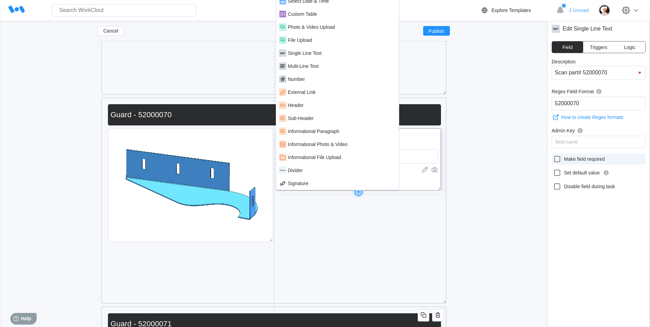
click at [561, 157] on icon at bounding box center [557, 159] width 8 height 8
click at [553, 155] on input "Make field required" at bounding box center [553, 155] width 0 height 0
checkbox input "true"
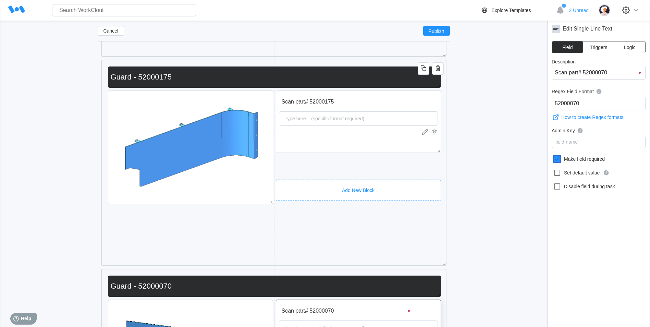
scroll to position [3785, 0]
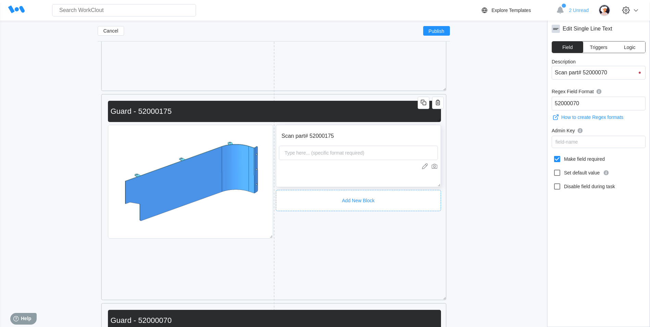
click at [370, 184] on div "Scan part# 52000175 Type here... (specific format required)" at bounding box center [358, 156] width 165 height 62
click at [556, 160] on icon at bounding box center [557, 159] width 8 height 8
click at [553, 155] on input "Make field required" at bounding box center [553, 155] width 0 height 0
checkbox input "true"
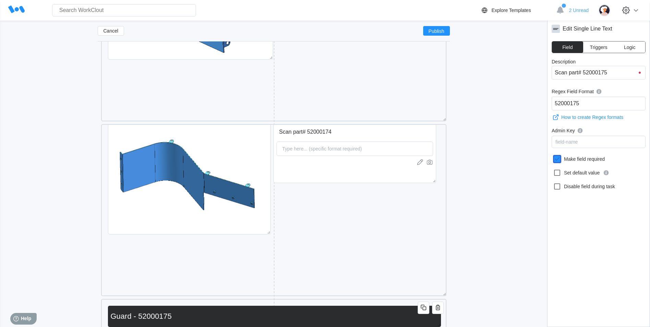
scroll to position [3580, 0]
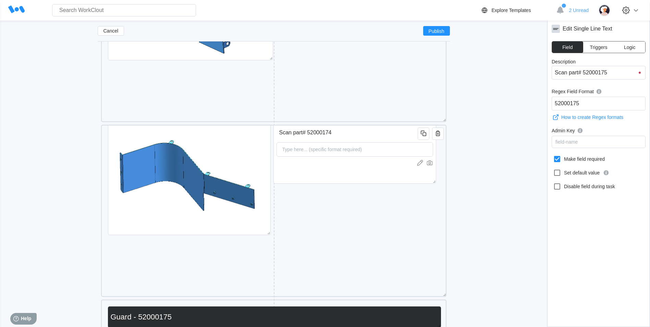
drag, startPoint x: 342, startPoint y: 181, endPoint x: 464, endPoint y: 169, distance: 122.8
click at [342, 181] on div "Scan part# 52000174 Type here... (specific format required)" at bounding box center [354, 152] width 163 height 62
click at [563, 159] on label "Make field required" at bounding box center [598, 158] width 94 height 11
click at [553, 155] on input "Make field required" at bounding box center [553, 155] width 0 height 0
checkbox input "true"
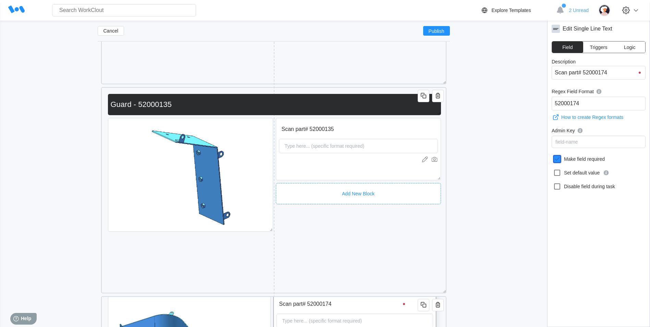
scroll to position [3340, 0]
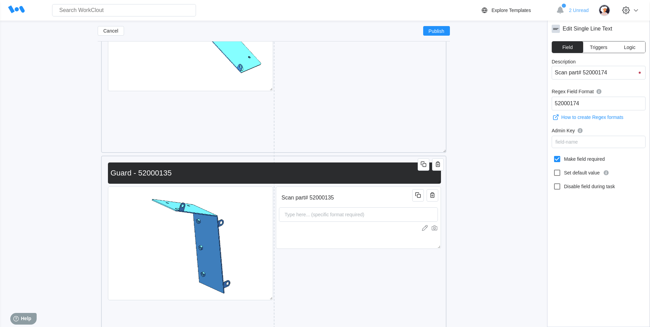
drag, startPoint x: 383, startPoint y: 240, endPoint x: 465, endPoint y: 220, distance: 84.2
click at [383, 240] on div "Scan part# 52000135 Type here... (specific format required)" at bounding box center [358, 217] width 165 height 62
click at [555, 160] on icon at bounding box center [557, 159] width 8 height 8
click at [553, 155] on input "Make field required" at bounding box center [553, 155] width 0 height 0
checkbox input "true"
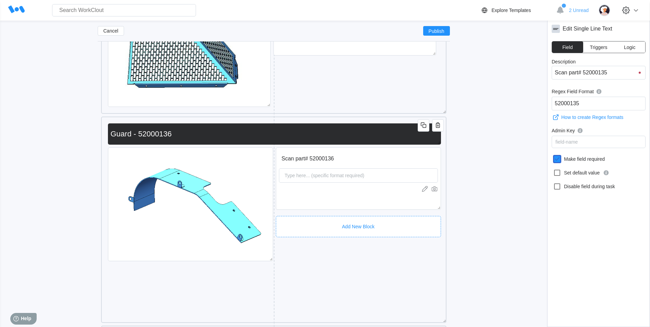
scroll to position [3169, 0]
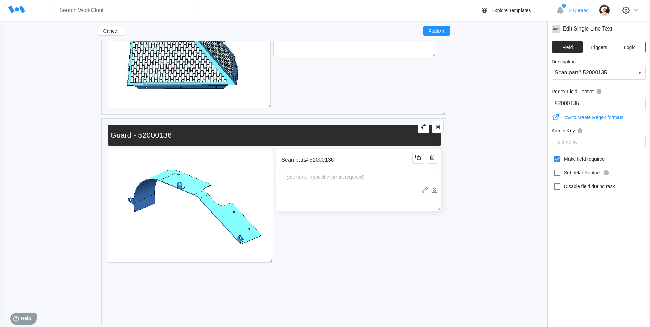
click at [377, 208] on div "Scan part# 52000136 Type here... (specific format required)" at bounding box center [358, 180] width 165 height 62
click at [556, 158] on icon at bounding box center [557, 159] width 8 height 8
click at [553, 155] on input "Make field required" at bounding box center [553, 155] width 0 height 0
checkbox input "true"
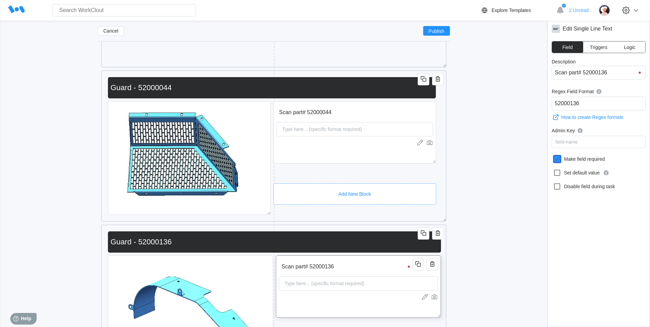
scroll to position [2997, 0]
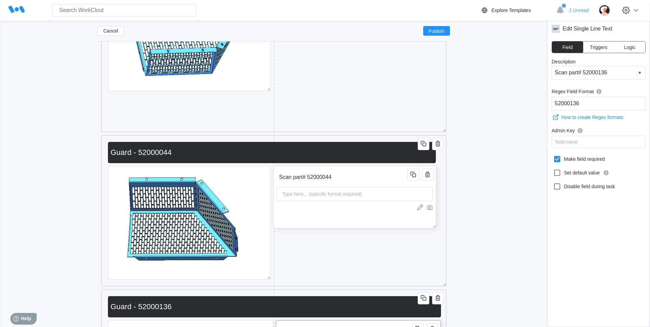
click at [385, 207] on div at bounding box center [354, 207] width 157 height 7
click at [554, 160] on icon at bounding box center [557, 159] width 6 height 6
click at [553, 155] on input "Make field required" at bounding box center [553, 155] width 0 height 0
checkbox input "true"
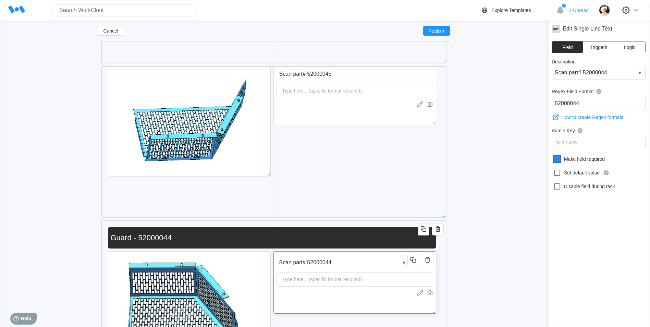
scroll to position [2826, 0]
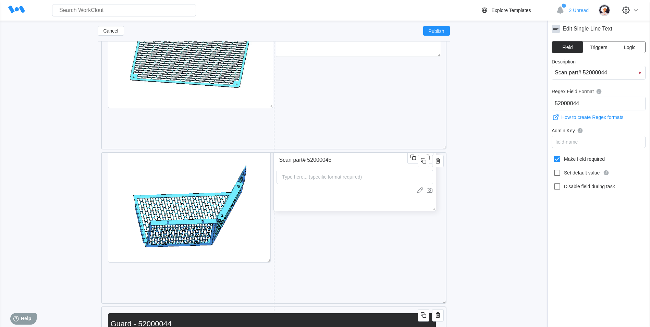
click at [325, 207] on div "Scan part# 52000045 Type here... (specific format required)" at bounding box center [354, 180] width 163 height 62
click at [557, 159] on icon at bounding box center [557, 159] width 8 height 8
click at [553, 155] on input "Make field required" at bounding box center [553, 155] width 0 height 0
checkbox input "true"
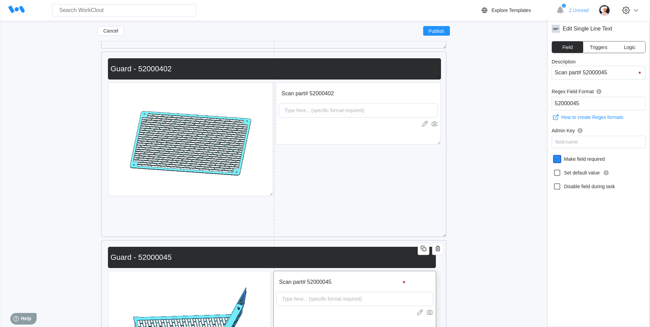
scroll to position [2655, 0]
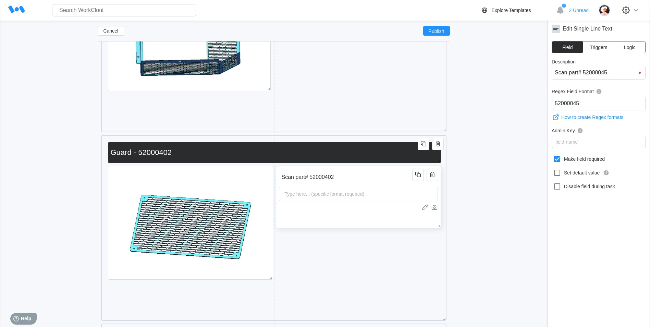
click at [348, 202] on div "Scan part# 52000402 Type here... (specific format required)" at bounding box center [358, 197] width 165 height 62
click at [558, 156] on icon at bounding box center [557, 159] width 6 height 6
click at [553, 155] on input "Make field required" at bounding box center [553, 155] width 0 height 0
checkbox input "true"
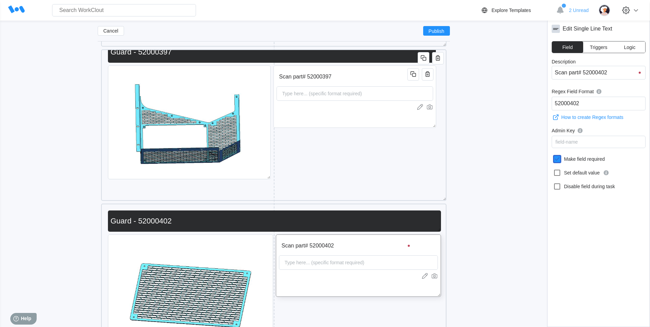
scroll to position [0, 0]
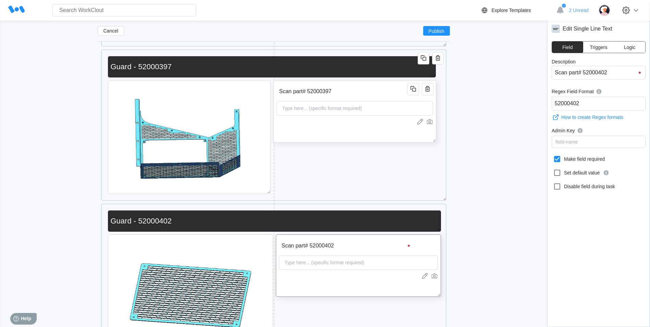
click at [357, 138] on div "Scan part# 52000397 Type here... (specific format required)" at bounding box center [354, 111] width 163 height 62
click at [560, 159] on icon at bounding box center [557, 159] width 8 height 8
click at [553, 155] on input "Make field required" at bounding box center [553, 155] width 0 height 0
checkbox input "true"
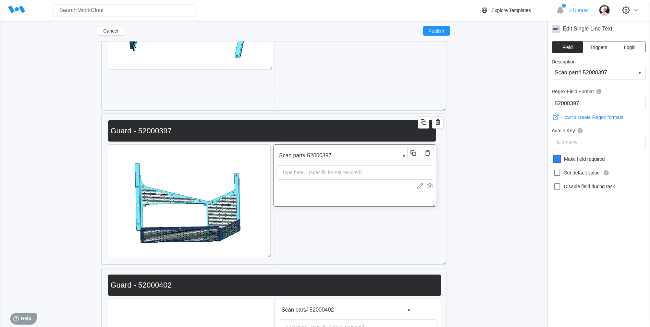
scroll to position [2381, 0]
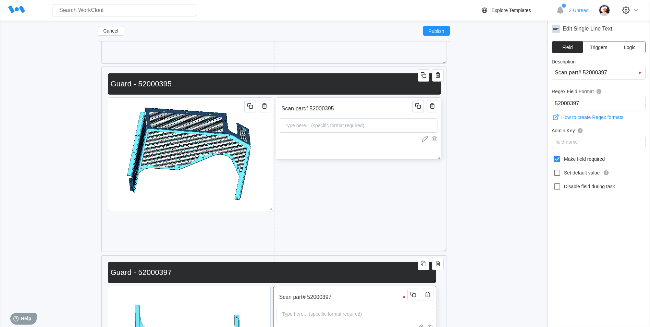
click at [336, 156] on div "Scan part# 52000395 Type here... (specific format required)" at bounding box center [358, 128] width 165 height 62
click at [554, 154] on label "Make field required" at bounding box center [598, 158] width 94 height 11
click at [553, 155] on input "Make field required" at bounding box center [553, 155] width 0 height 0
click at [557, 160] on icon at bounding box center [557, 159] width 8 height 8
click at [553, 155] on input "Make field required" at bounding box center [553, 155] width 0 height 0
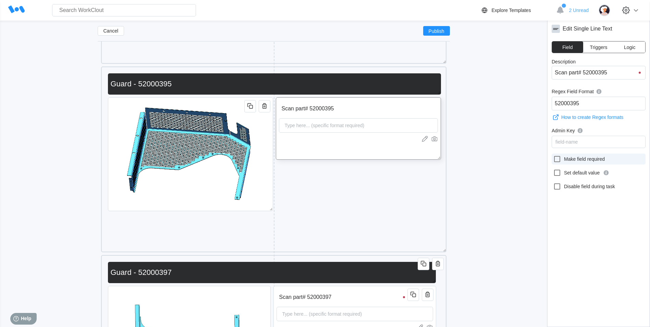
click at [557, 159] on icon at bounding box center [557, 159] width 8 height 8
click at [553, 155] on input "Make field required" at bounding box center [553, 155] width 0 height 0
checkbox input "true"
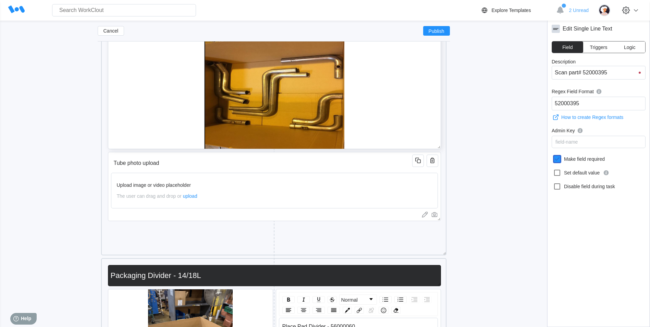
scroll to position [1901, 0]
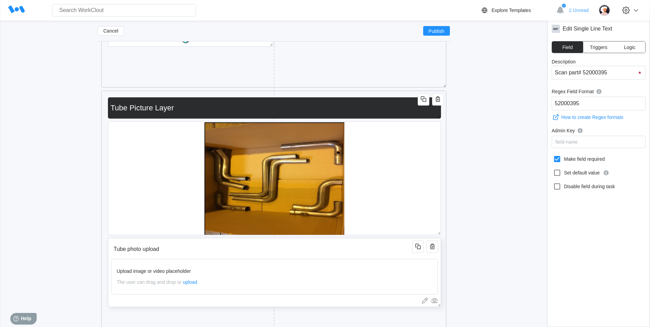
click at [382, 243] on input "Tube photo upload" at bounding box center [262, 249] width 303 height 14
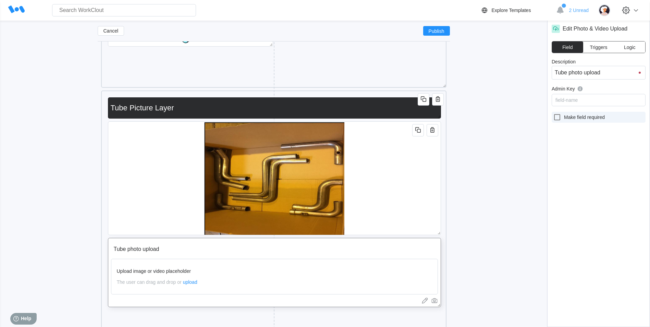
click at [558, 119] on icon at bounding box center [557, 117] width 8 height 8
click at [553, 113] on input "Make field required" at bounding box center [553, 113] width 0 height 0
checkbox input "true"
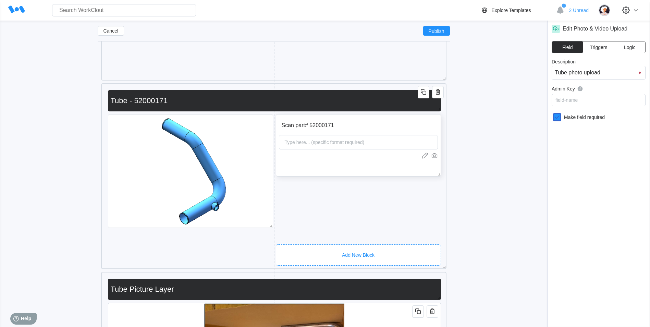
scroll to position [1662, 0]
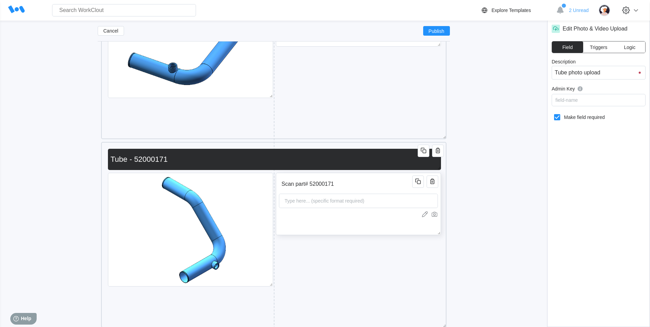
click at [379, 230] on div "Scan part# 52000171 Type here... (specific format required)" at bounding box center [358, 204] width 165 height 62
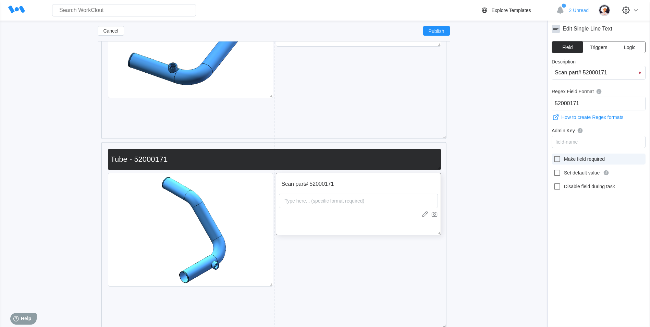
click at [556, 159] on icon at bounding box center [557, 159] width 8 height 8
click at [553, 155] on input "Make field required" at bounding box center [553, 155] width 0 height 0
checkbox input "true"
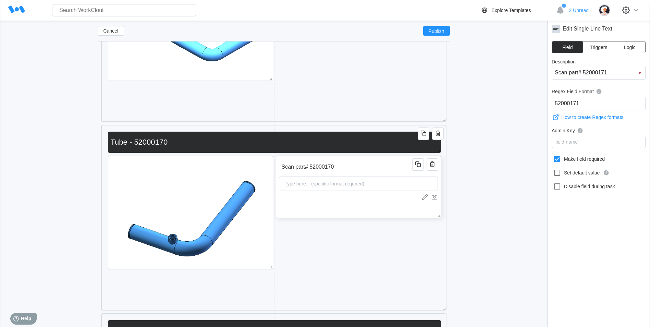
click at [352, 198] on div at bounding box center [358, 197] width 159 height 7
click at [557, 161] on icon at bounding box center [557, 159] width 6 height 6
click at [553, 155] on input "Make field required" at bounding box center [553, 155] width 0 height 0
checkbox input "true"
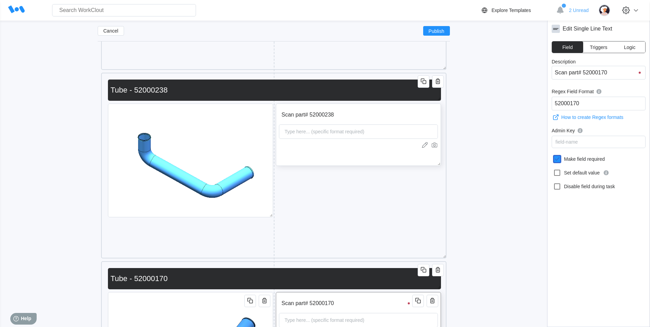
scroll to position [1353, 0]
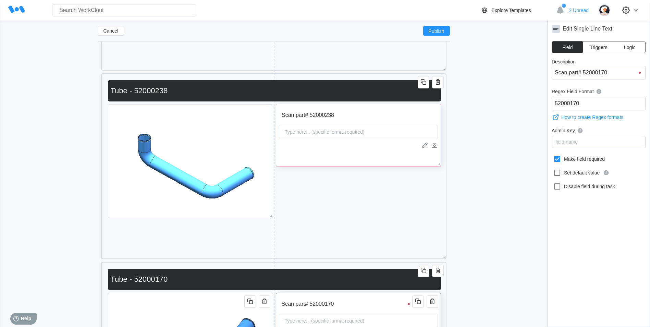
click at [365, 165] on div "Scan part# 52000238 Type here... (specific format required)" at bounding box center [358, 135] width 165 height 62
click at [568, 159] on label "Make field required" at bounding box center [598, 158] width 94 height 11
click at [553, 155] on input "Make field required" at bounding box center [553, 155] width 0 height 0
checkbox input "true"
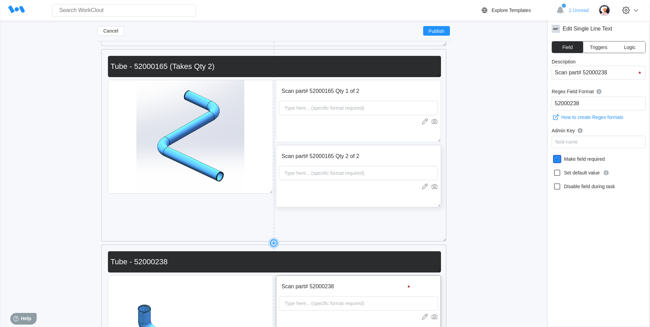
scroll to position [1182, 0]
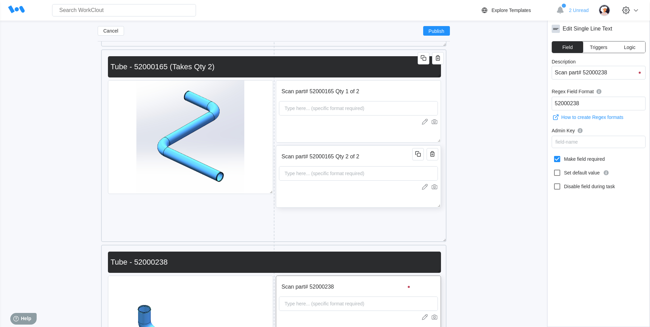
click at [388, 207] on div "Scan part# 52000165 Qty 2 of 2 Type here... (specific format required)" at bounding box center [358, 176] width 165 height 62
click at [565, 158] on label "Make field required" at bounding box center [598, 158] width 94 height 11
click at [553, 155] on input "Make field required" at bounding box center [553, 155] width 0 height 0
checkbox input "true"
click at [389, 122] on div at bounding box center [358, 121] width 159 height 7
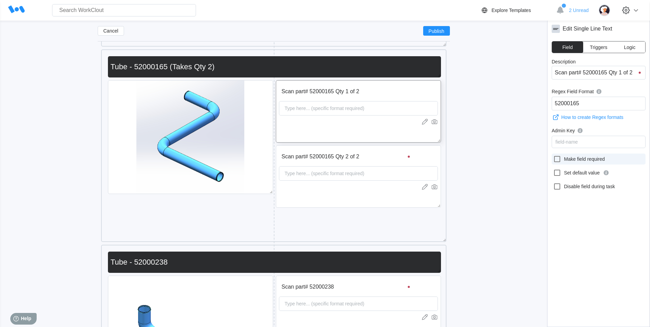
click at [562, 158] on div at bounding box center [558, 159] width 11 height 8
click at [553, 155] on input "Make field required" at bounding box center [553, 155] width 0 height 0
checkbox input "true"
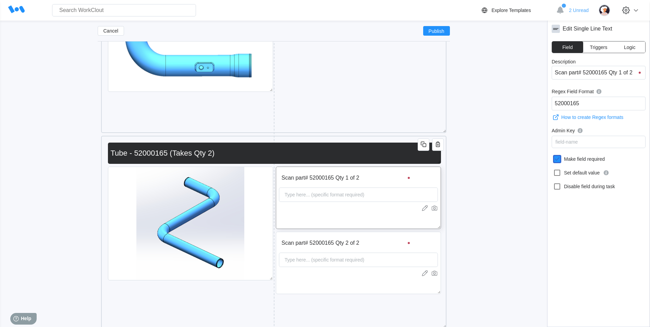
scroll to position [1011, 0]
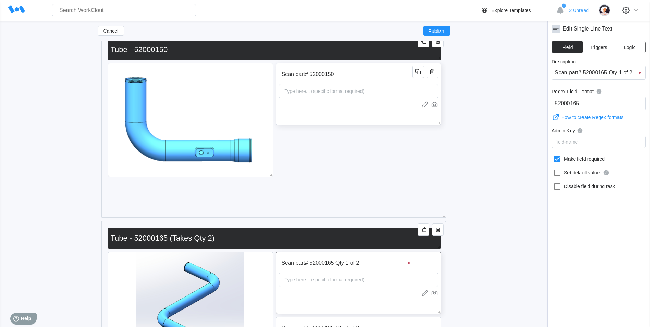
click at [386, 116] on div "Scan part# 52000150 Type here... (specific format required)" at bounding box center [358, 94] width 165 height 62
drag, startPoint x: 561, startPoint y: 158, endPoint x: 541, endPoint y: 162, distance: 20.0
click at [560, 158] on icon at bounding box center [557, 159] width 8 height 8
click at [553, 155] on input "Make field required" at bounding box center [553, 155] width 0 height 0
checkbox input "true"
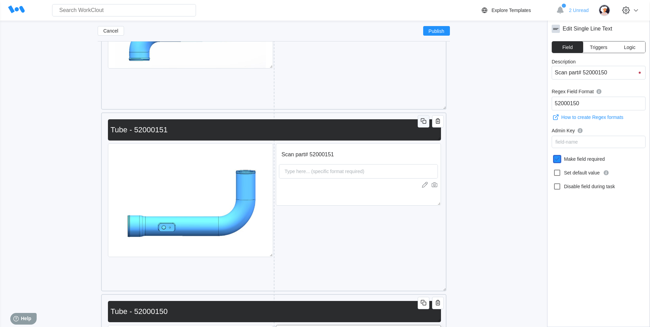
scroll to position [702, 0]
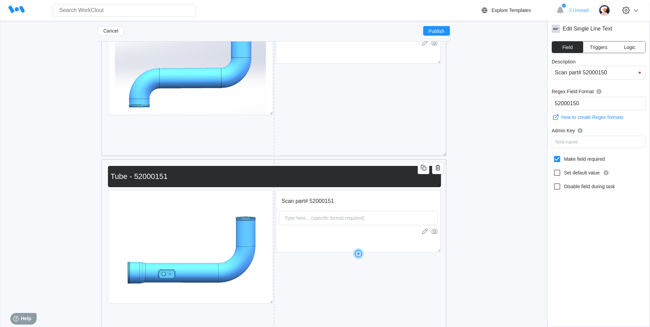
click at [385, 252] on div at bounding box center [358, 253] width 165 height 3
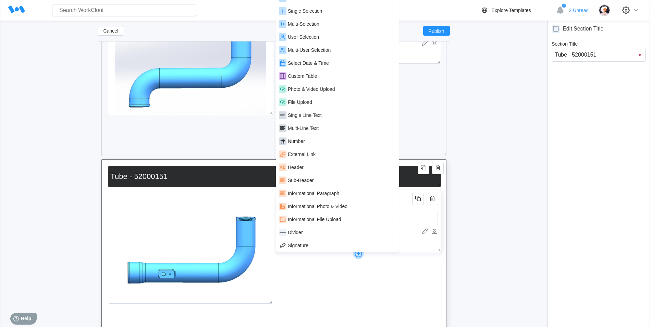
click at [415, 242] on div "Scan part# 52000151 Type here... (specific format required)" at bounding box center [358, 221] width 165 height 62
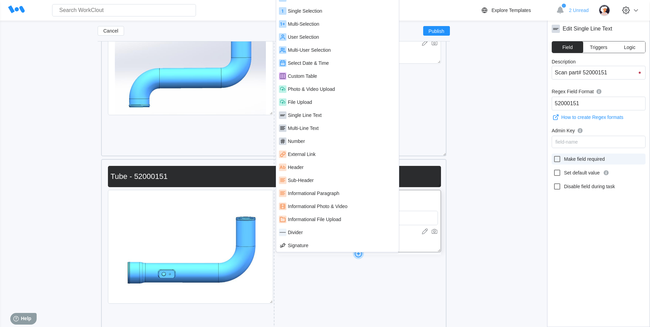
click at [559, 162] on icon at bounding box center [557, 159] width 6 height 6
click at [553, 155] on input "Make field required" at bounding box center [553, 155] width 0 height 0
checkbox input "true"
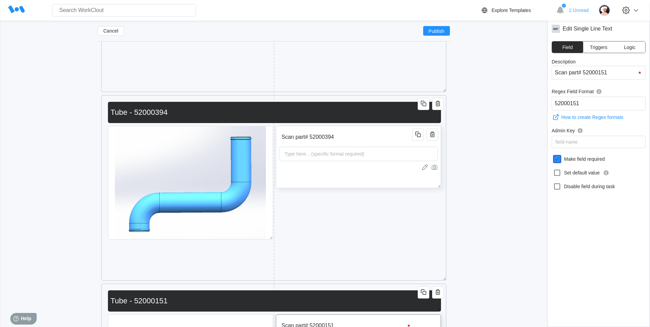
scroll to position [565, 0]
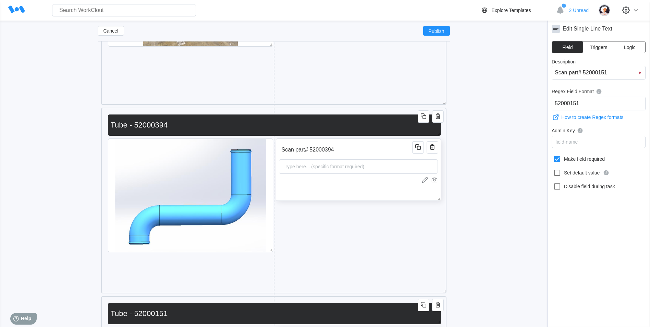
click at [340, 198] on div "Scan part# 52000394 Type here... (specific format required)" at bounding box center [358, 169] width 165 height 62
click at [563, 163] on label "Make field required" at bounding box center [598, 158] width 94 height 11
click at [553, 155] on input "Make field required" at bounding box center [553, 155] width 0 height 0
checkbox input "true"
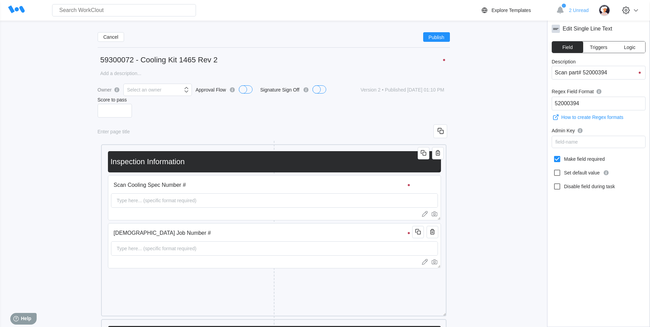
scroll to position [0, 0]
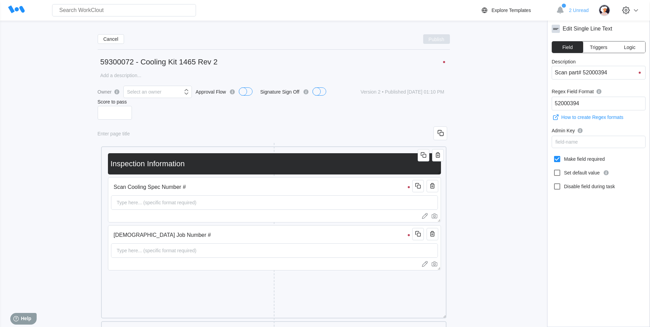
click at [441, 39] on span "Publish" at bounding box center [436, 39] width 16 height 4
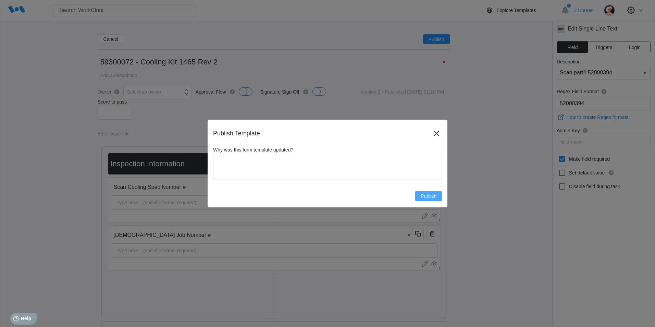
click at [431, 197] on span "Publish" at bounding box center [429, 196] width 16 height 5
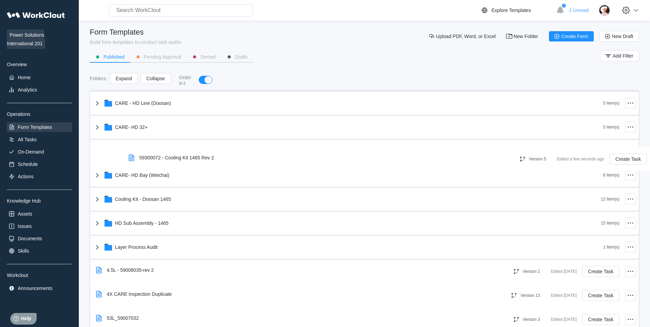
scroll to position [212, 0]
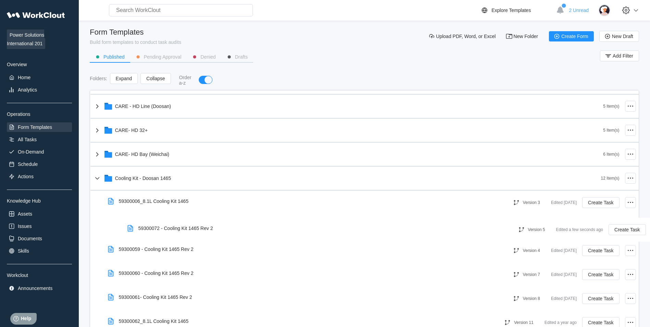
drag, startPoint x: 198, startPoint y: 298, endPoint x: 228, endPoint y: 231, distance: 73.0
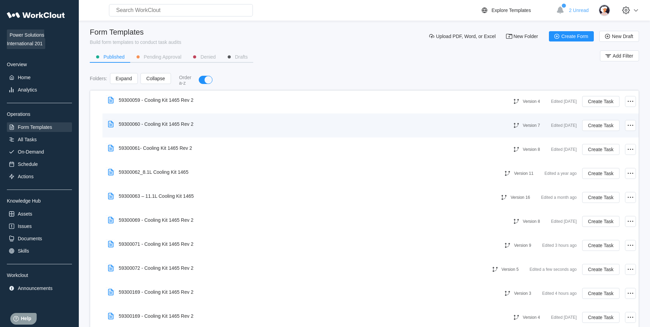
scroll to position [349, 0]
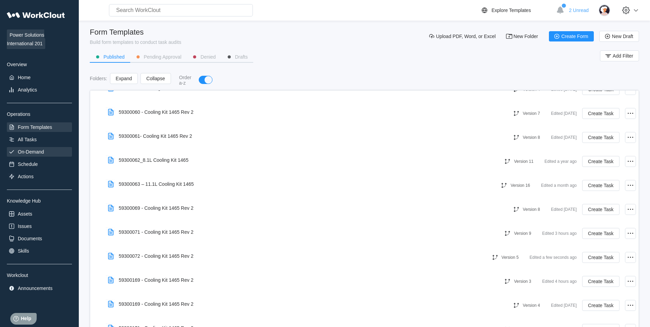
click at [34, 150] on div "On-Demand" at bounding box center [31, 151] width 26 height 5
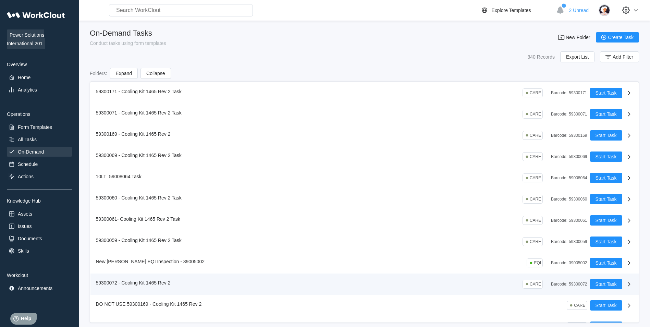
click at [625, 283] on icon at bounding box center [629, 284] width 8 height 8
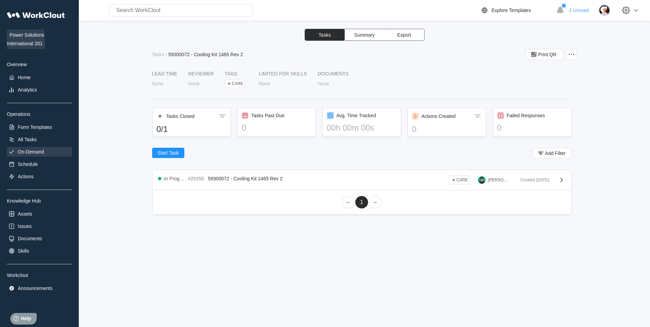
click at [42, 152] on div "On-Demand" at bounding box center [31, 151] width 26 height 5
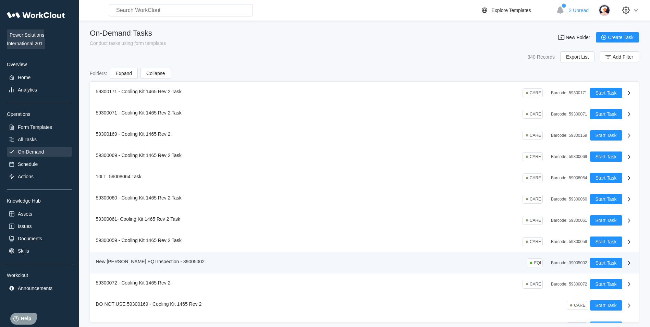
scroll to position [34, 0]
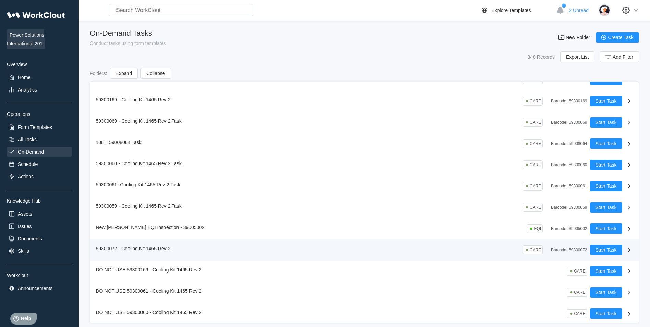
click at [628, 249] on div "59300072 - Cooling Kit 1465 Rev 2 CARE Barcode : 59300072 Start Task" at bounding box center [364, 249] width 548 height 21
click at [625, 248] on icon at bounding box center [629, 250] width 8 height 8
click at [625, 249] on icon at bounding box center [629, 250] width 8 height 8
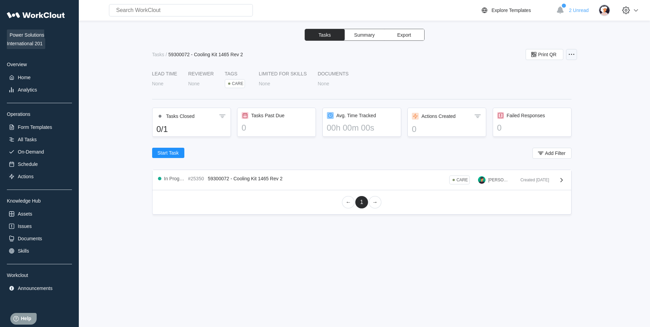
click at [575, 54] on div at bounding box center [571, 54] width 11 height 11
click at [550, 103] on div "Delete Task" at bounding box center [542, 104] width 62 height 11
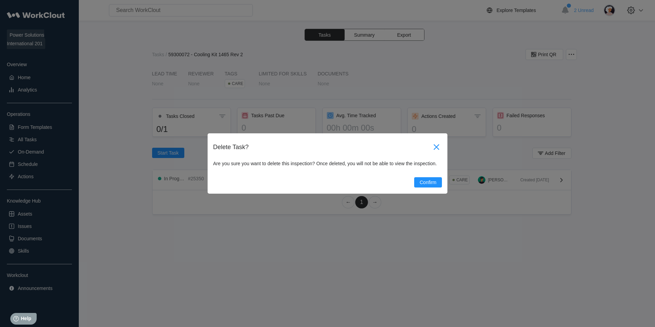
click at [436, 146] on icon at bounding box center [436, 146] width 11 height 11
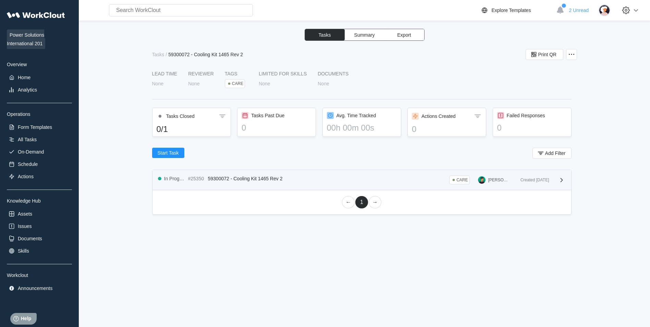
click at [515, 180] on div "Created 08/14/25" at bounding box center [532, 179] width 34 height 5
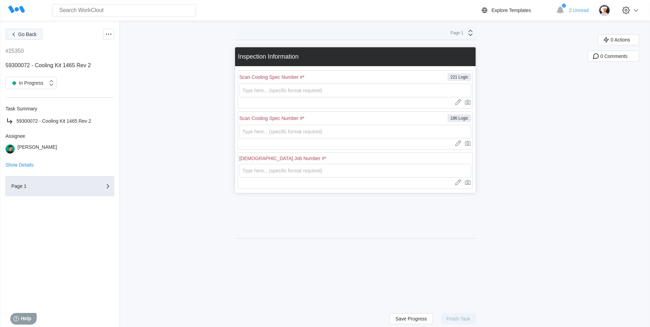
click at [32, 38] on button "Go Back" at bounding box center [23, 34] width 37 height 11
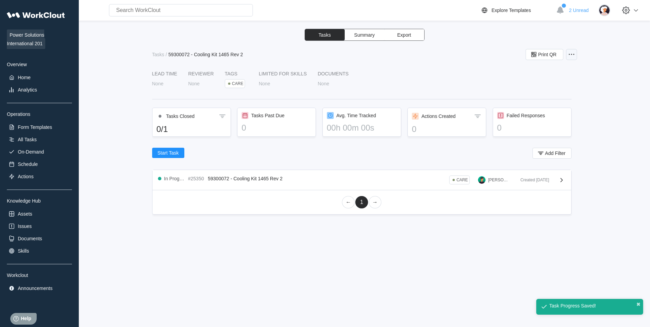
click at [570, 59] on div at bounding box center [571, 54] width 11 height 11
click at [550, 102] on div "Delete Task" at bounding box center [542, 104] width 62 height 11
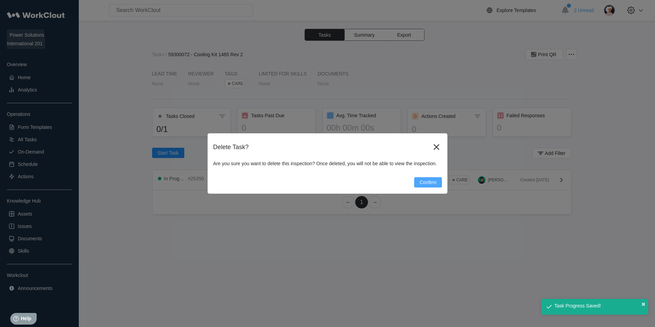
click at [436, 180] on button "Confirm" at bounding box center [428, 182] width 28 height 10
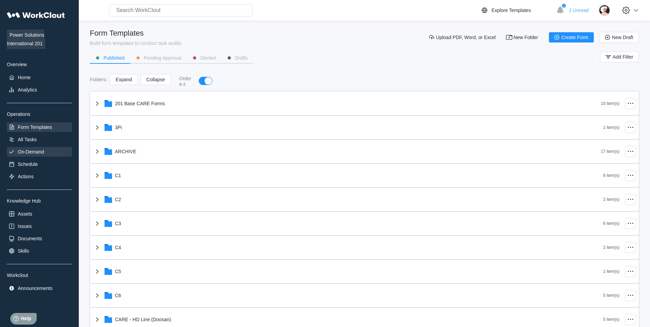
click at [66, 153] on div "On-Demand" at bounding box center [39, 152] width 65 height 10
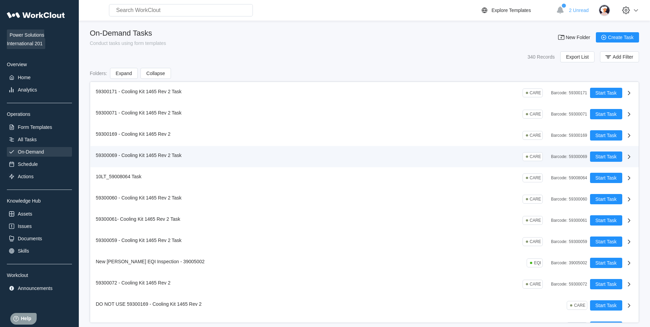
scroll to position [69, 0]
